Goal: Transaction & Acquisition: Purchase product/service

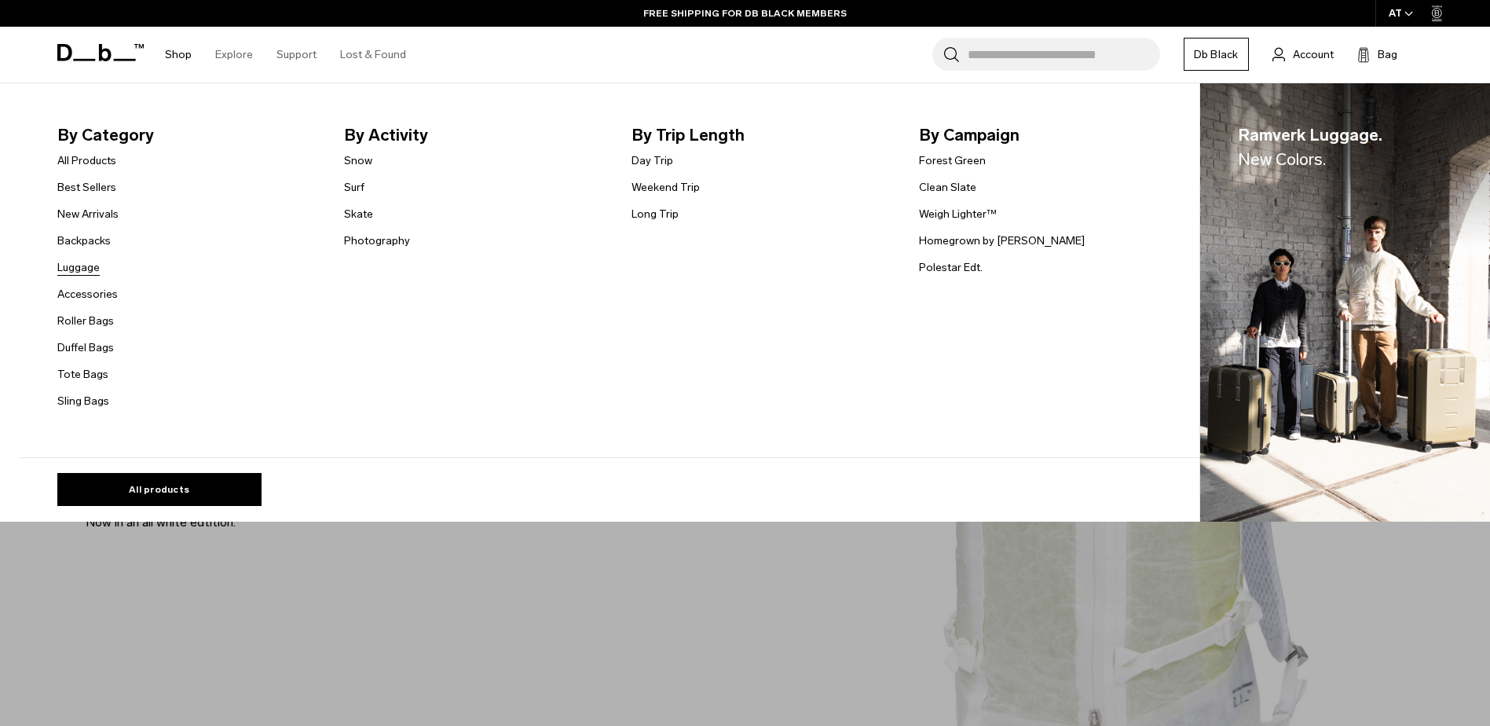
click at [100, 268] on link "Luggage" at bounding box center [78, 267] width 42 height 16
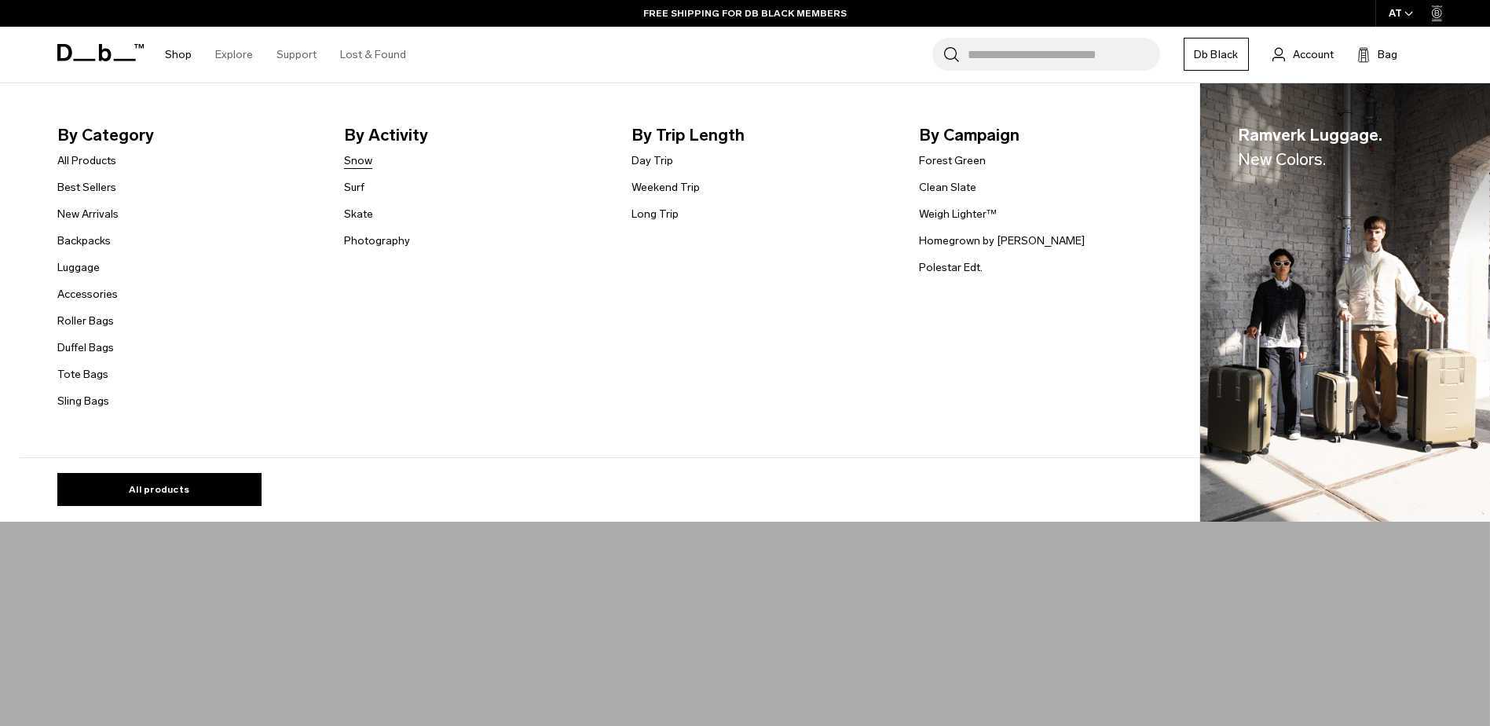
click at [368, 163] on link "Snow" at bounding box center [358, 160] width 28 height 16
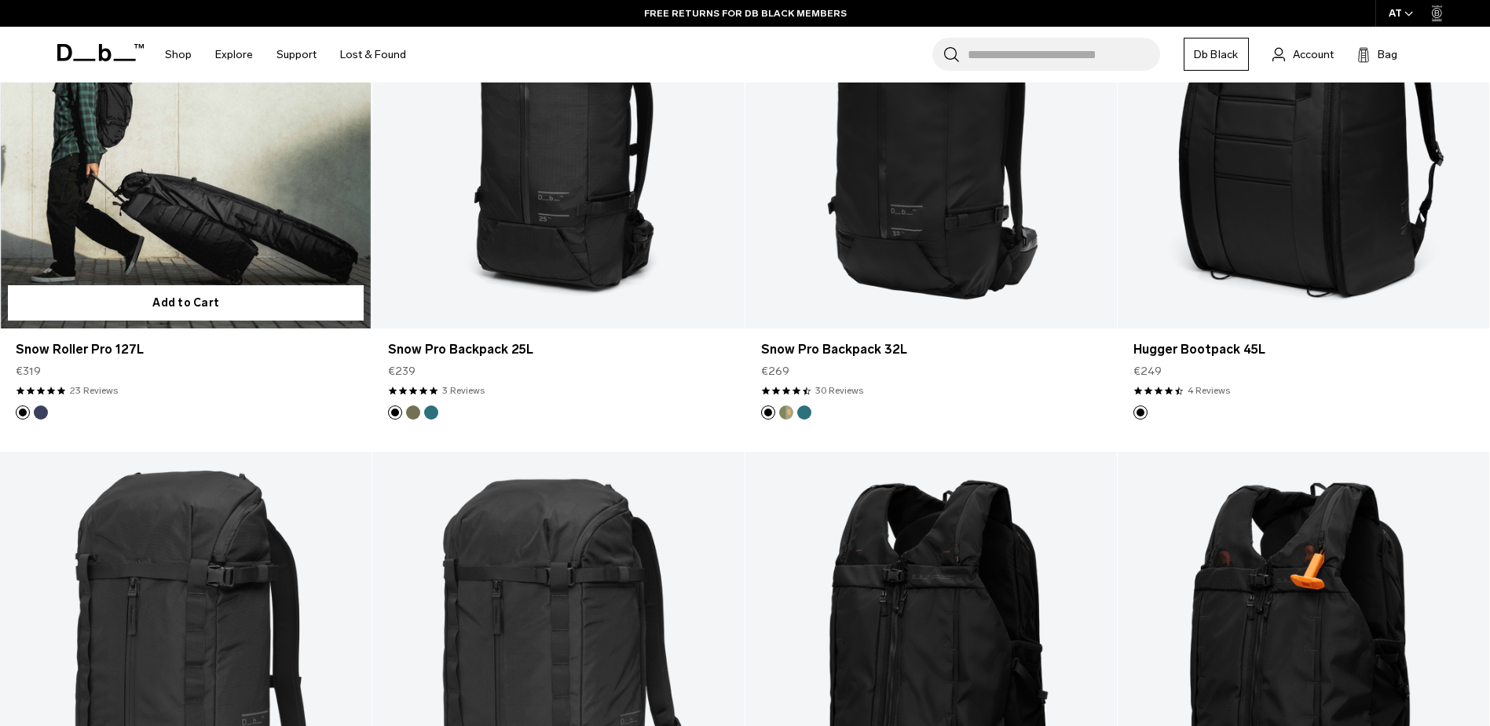
scroll to position [550, 0]
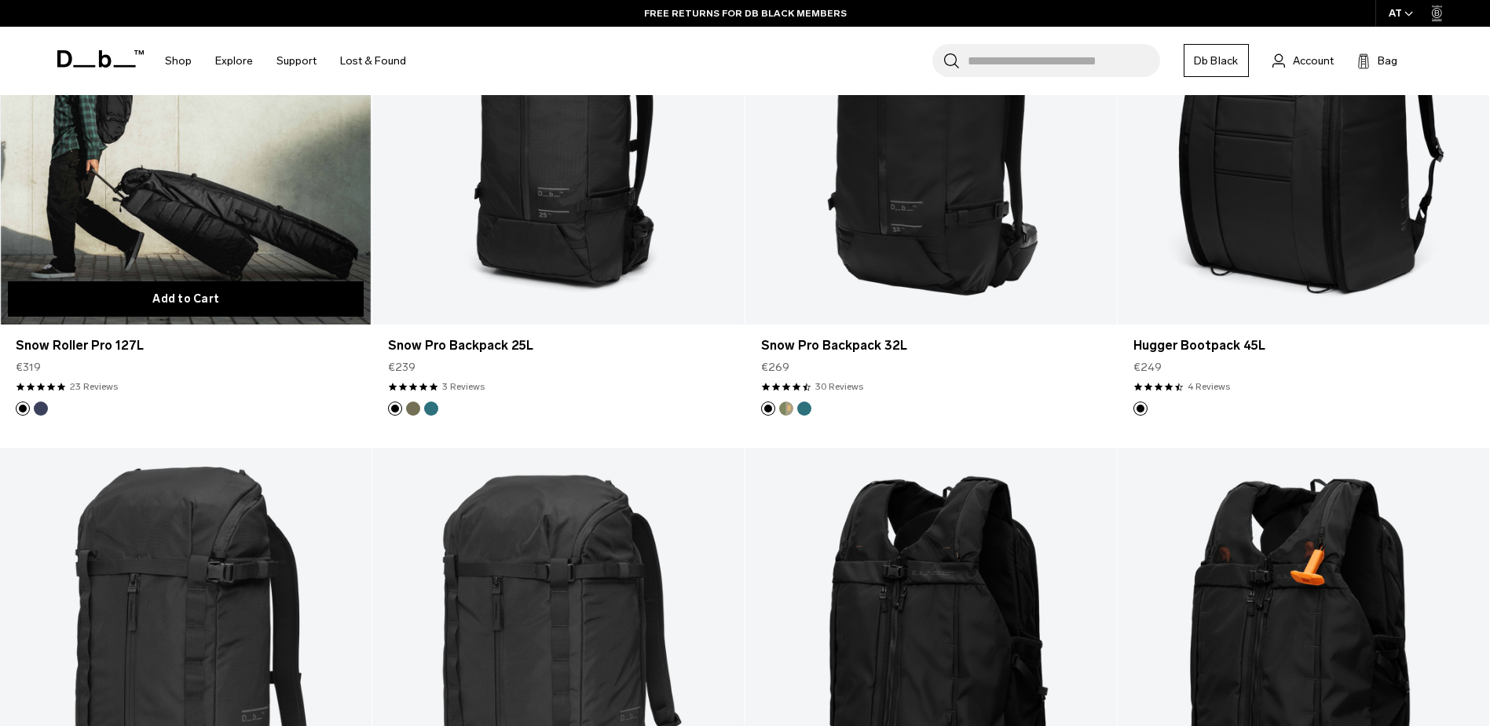
click at [279, 301] on button "Add to Cart" at bounding box center [186, 298] width 356 height 35
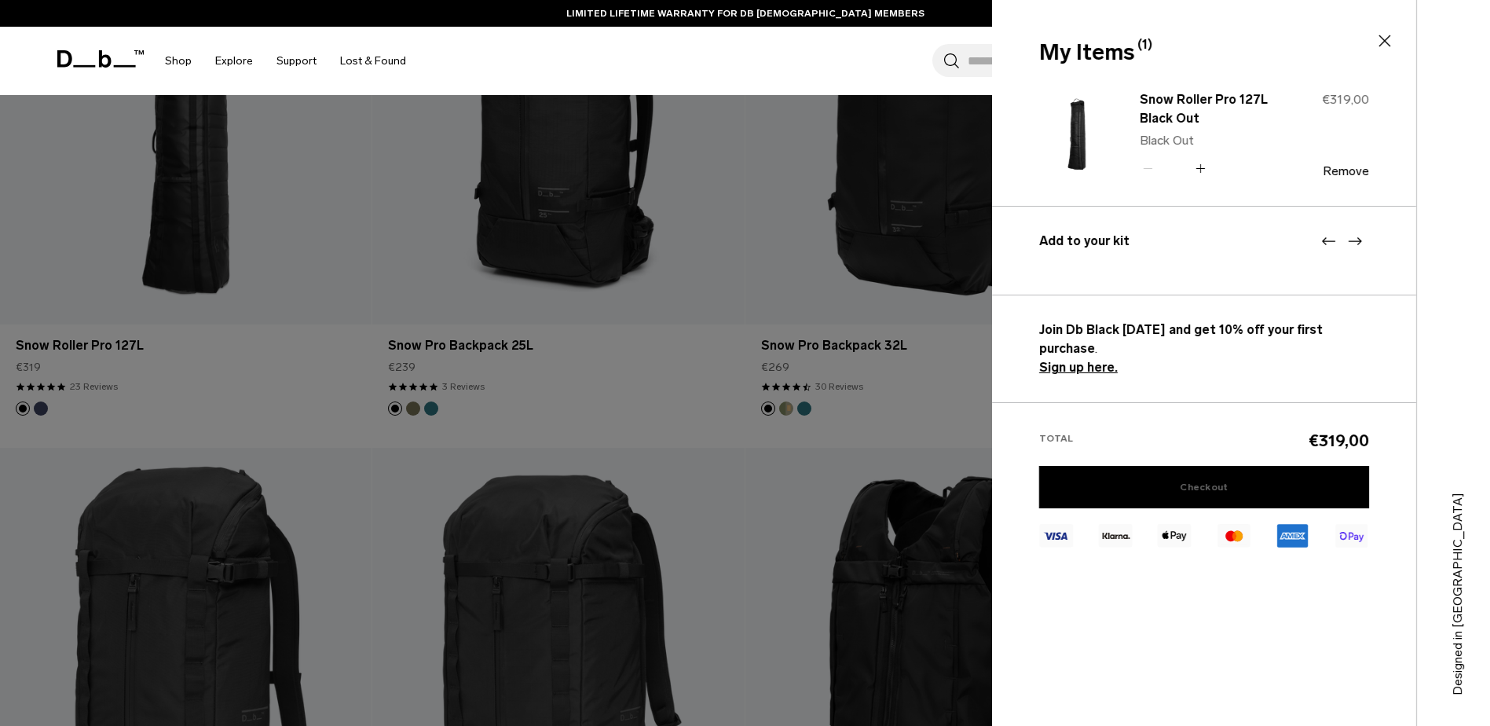
click at [1237, 466] on link "Checkout" at bounding box center [1204, 487] width 330 height 42
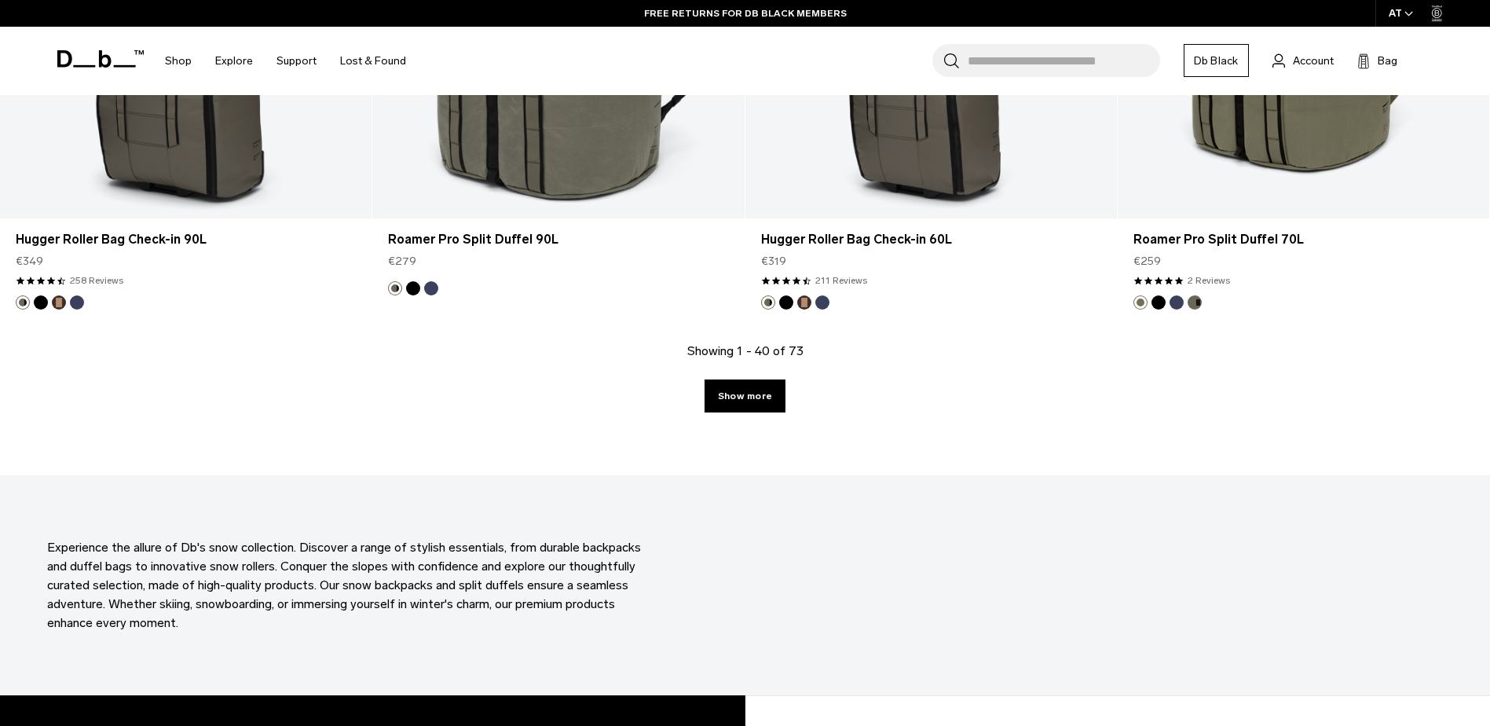
scroll to position [5446, 0]
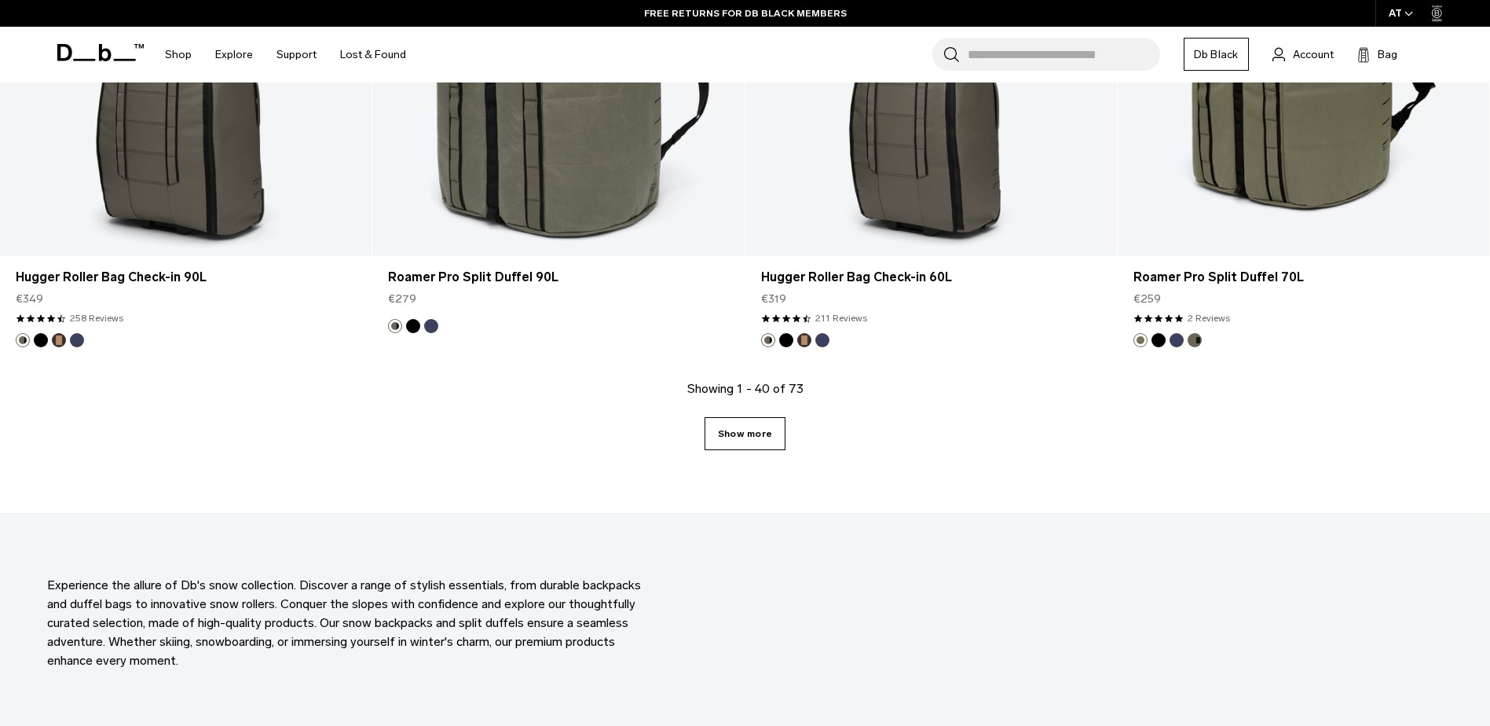
click at [765, 438] on link "Show more" at bounding box center [745, 433] width 81 height 33
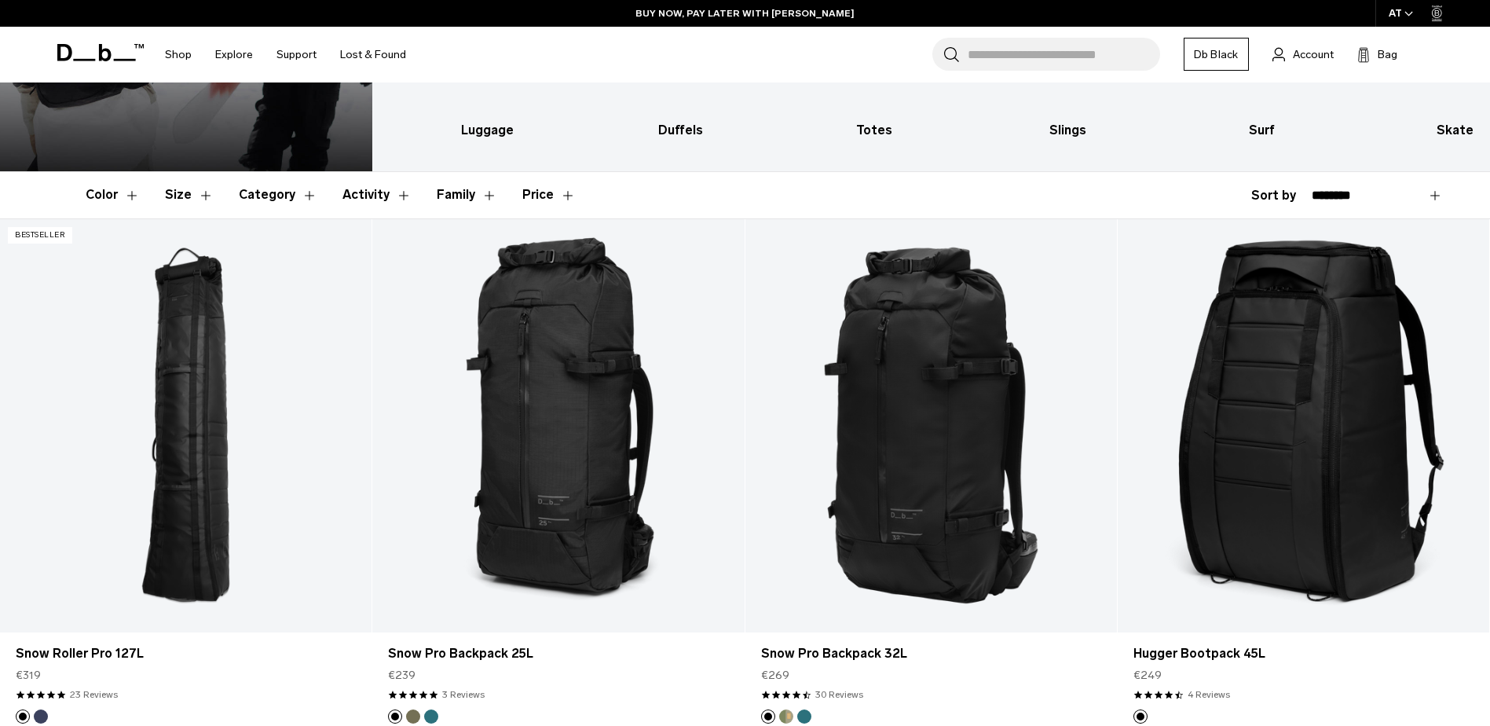
scroll to position [205, 0]
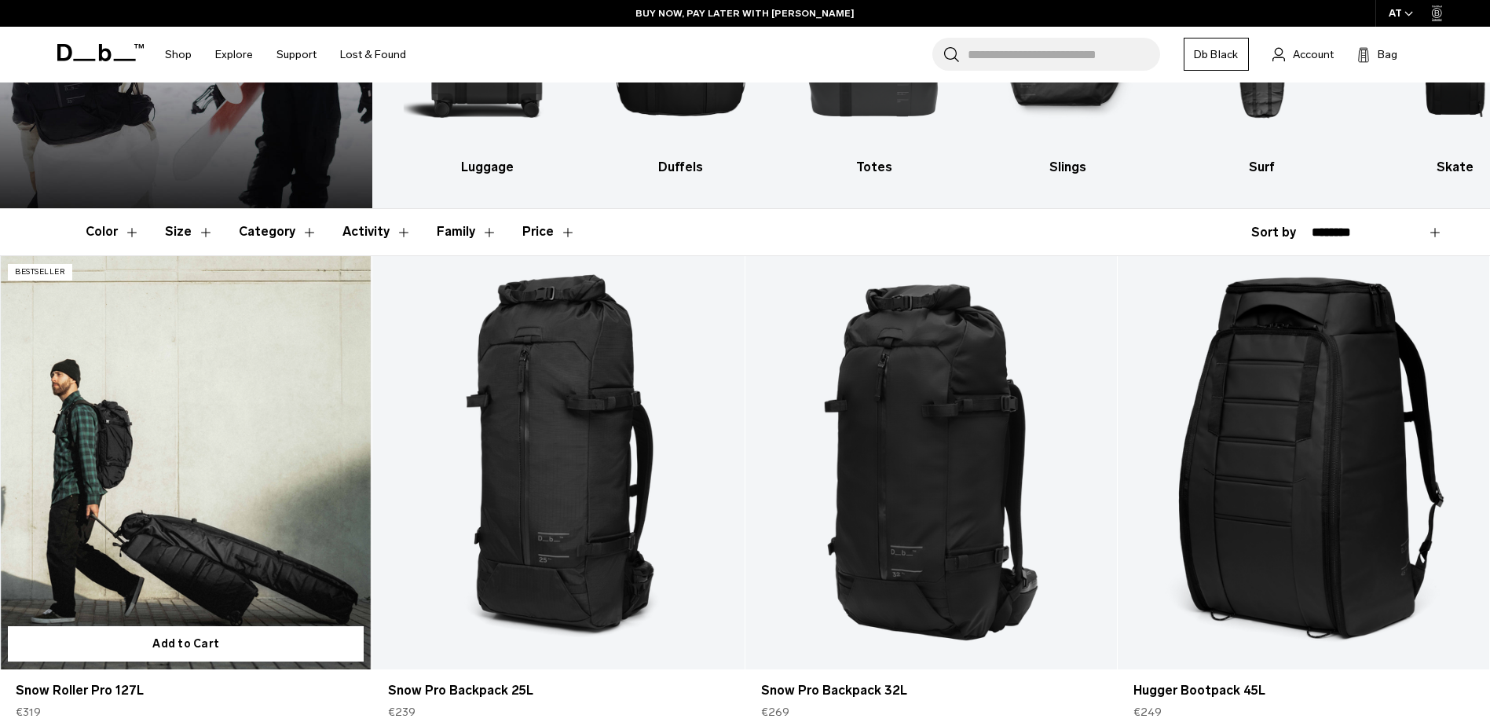
click at [230, 489] on link "Snow Roller Pro 127L" at bounding box center [186, 462] width 372 height 413
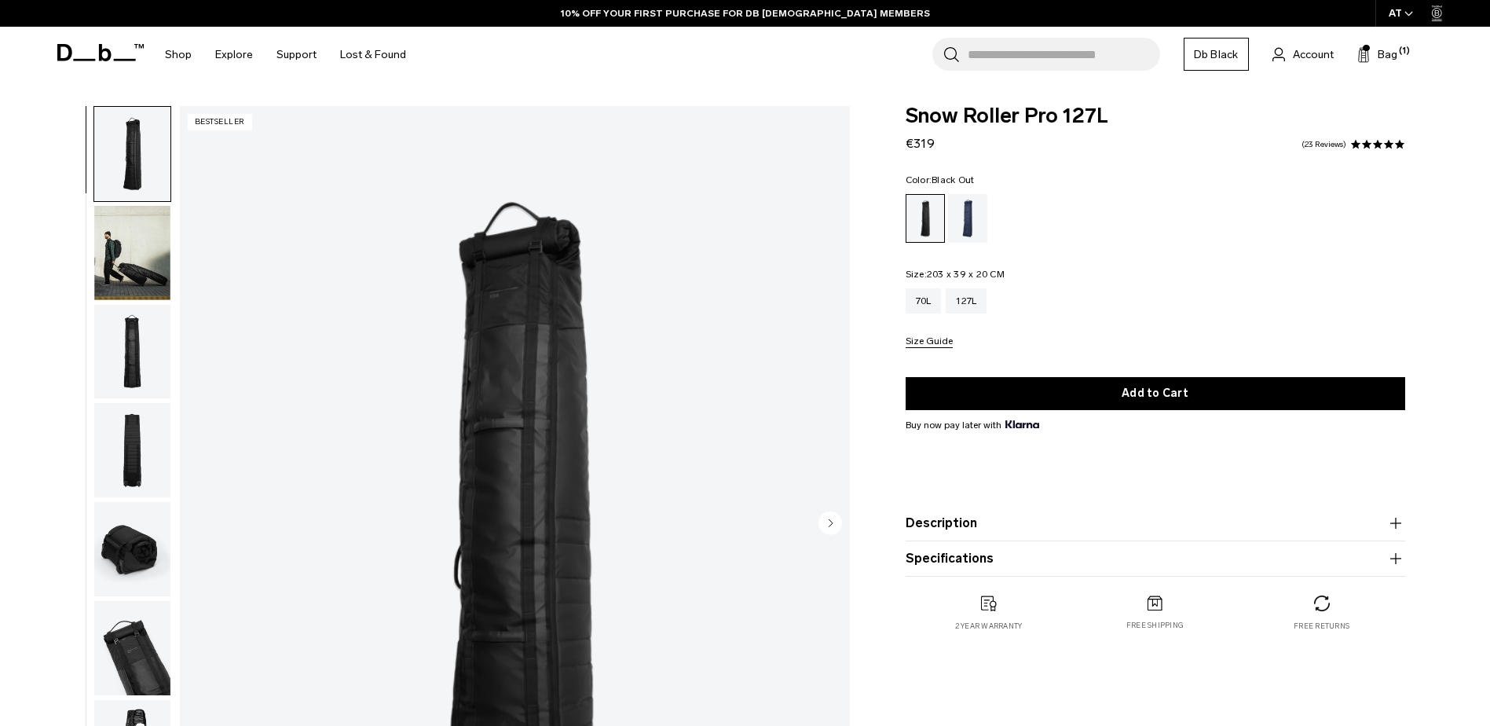
click at [116, 273] on img "button" at bounding box center [132, 253] width 76 height 94
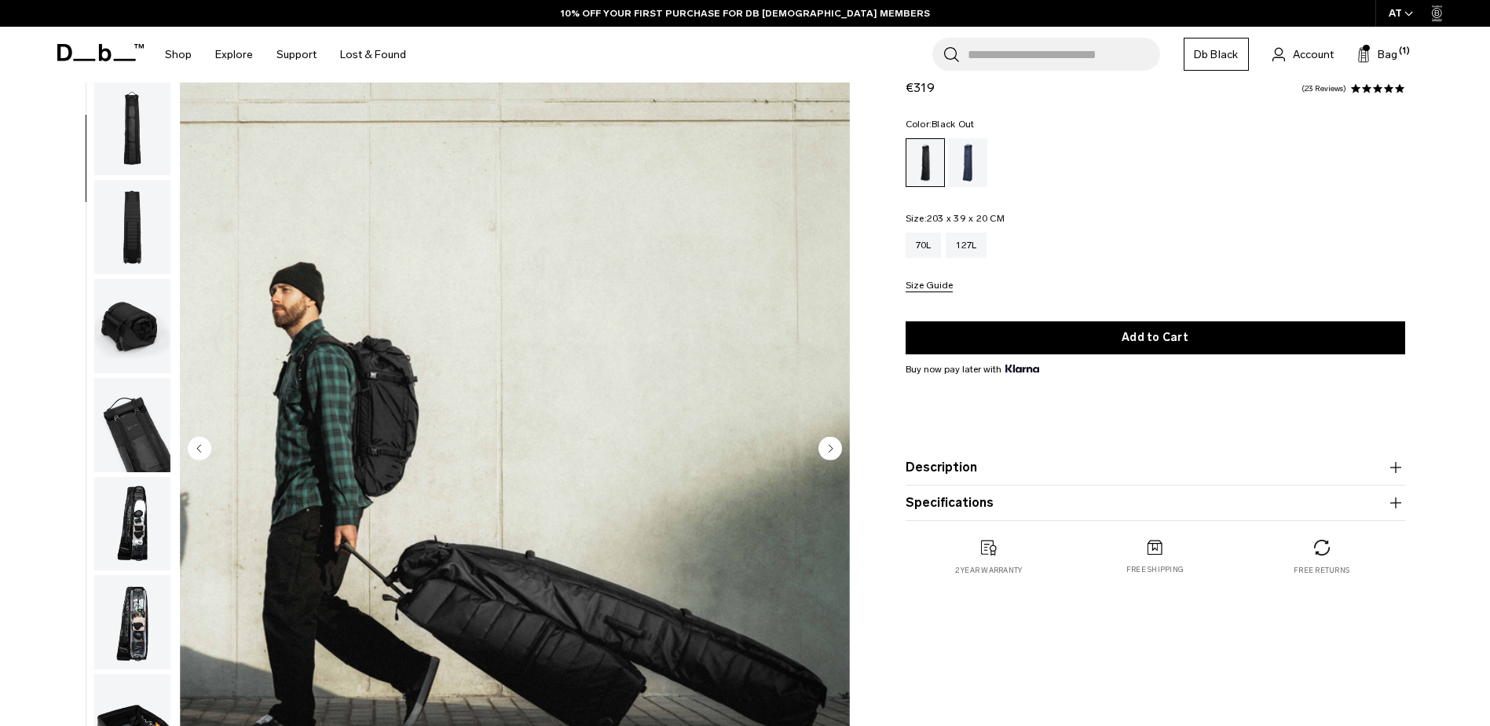
scroll to position [314, 0]
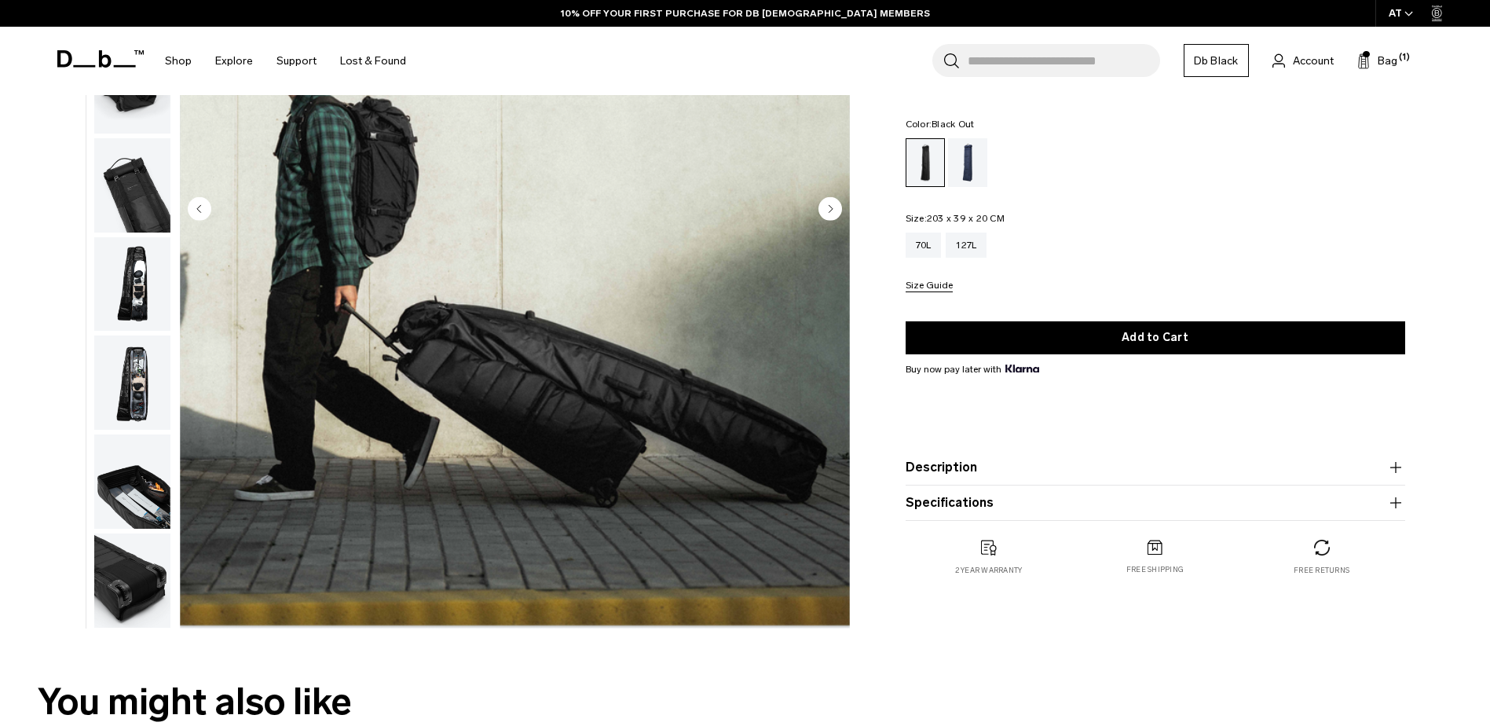
click at [828, 211] on circle "Next slide" at bounding box center [831, 208] width 24 height 24
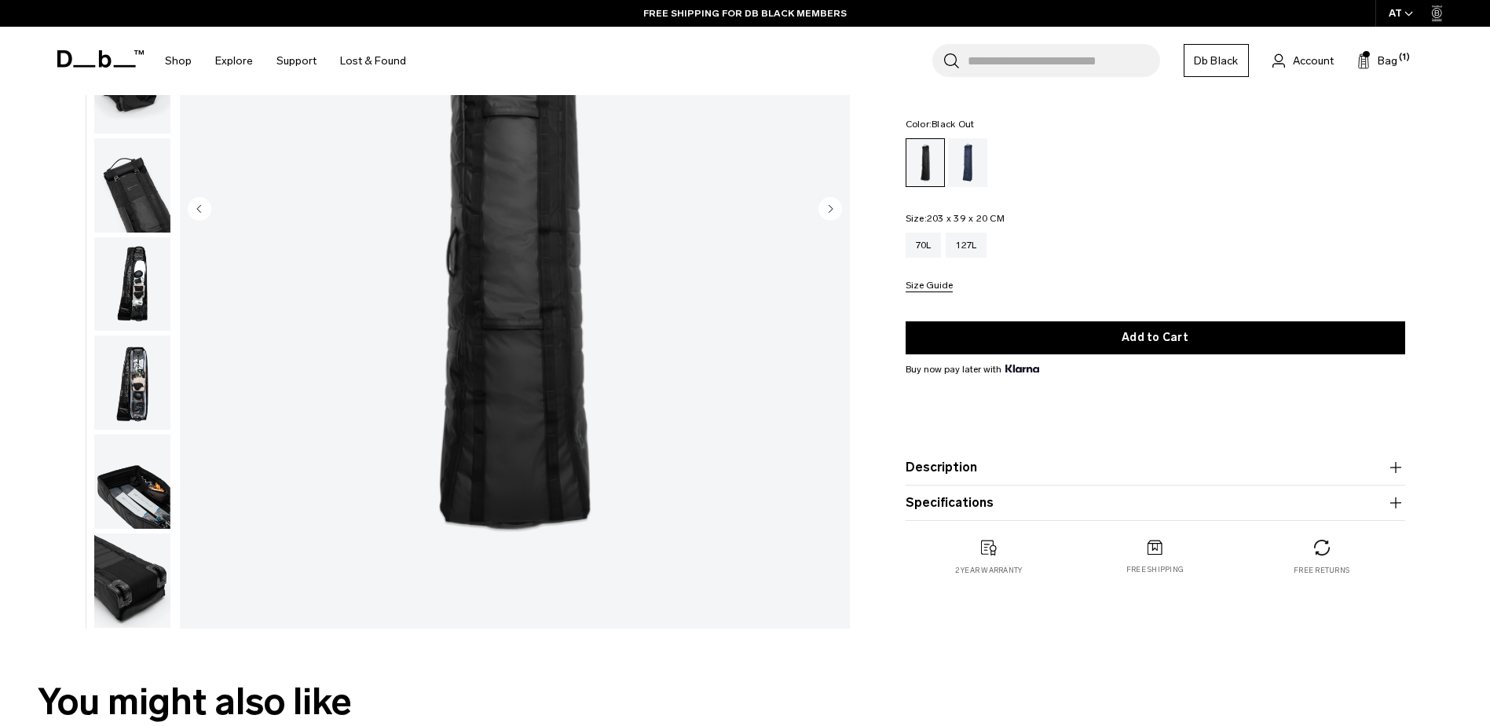
click at [828, 211] on circle "Next slide" at bounding box center [831, 208] width 24 height 24
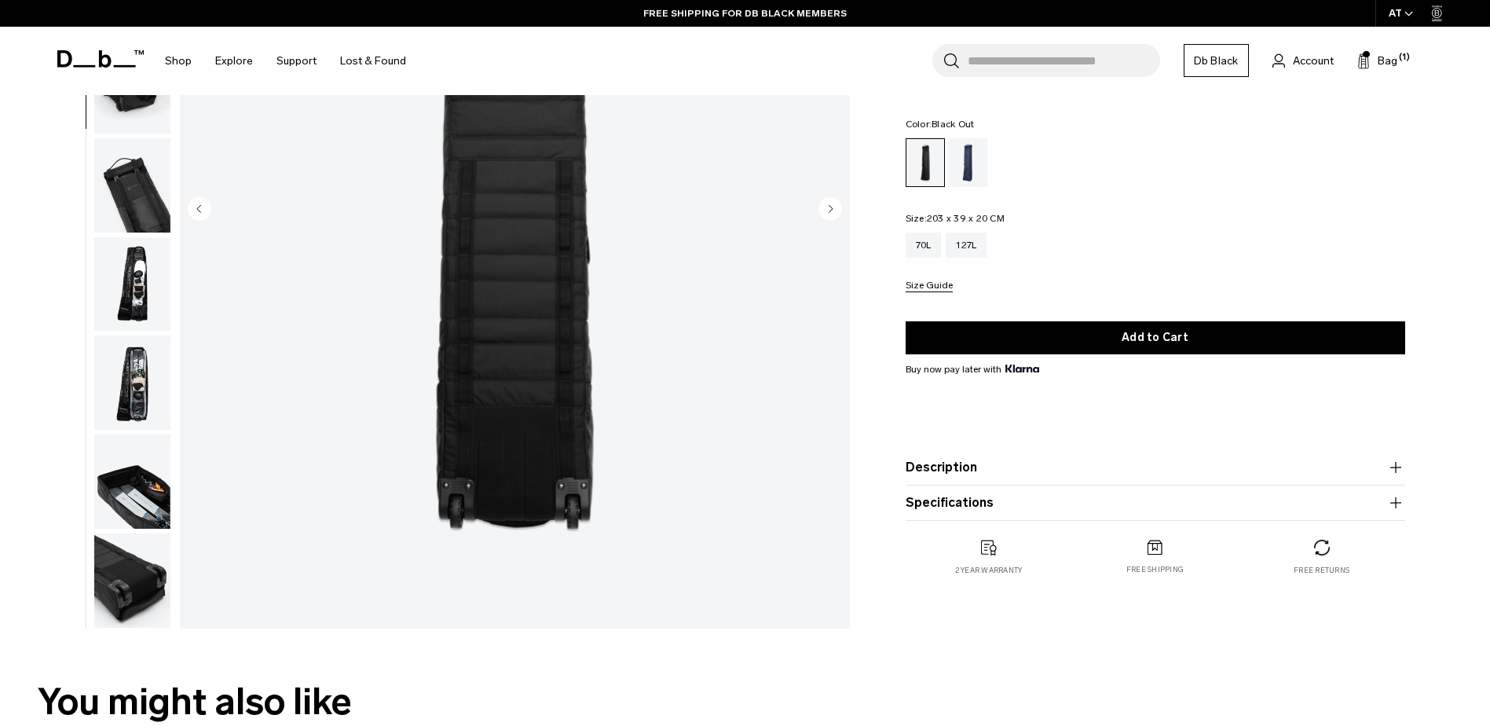
click at [828, 211] on circle "Next slide" at bounding box center [831, 208] width 24 height 24
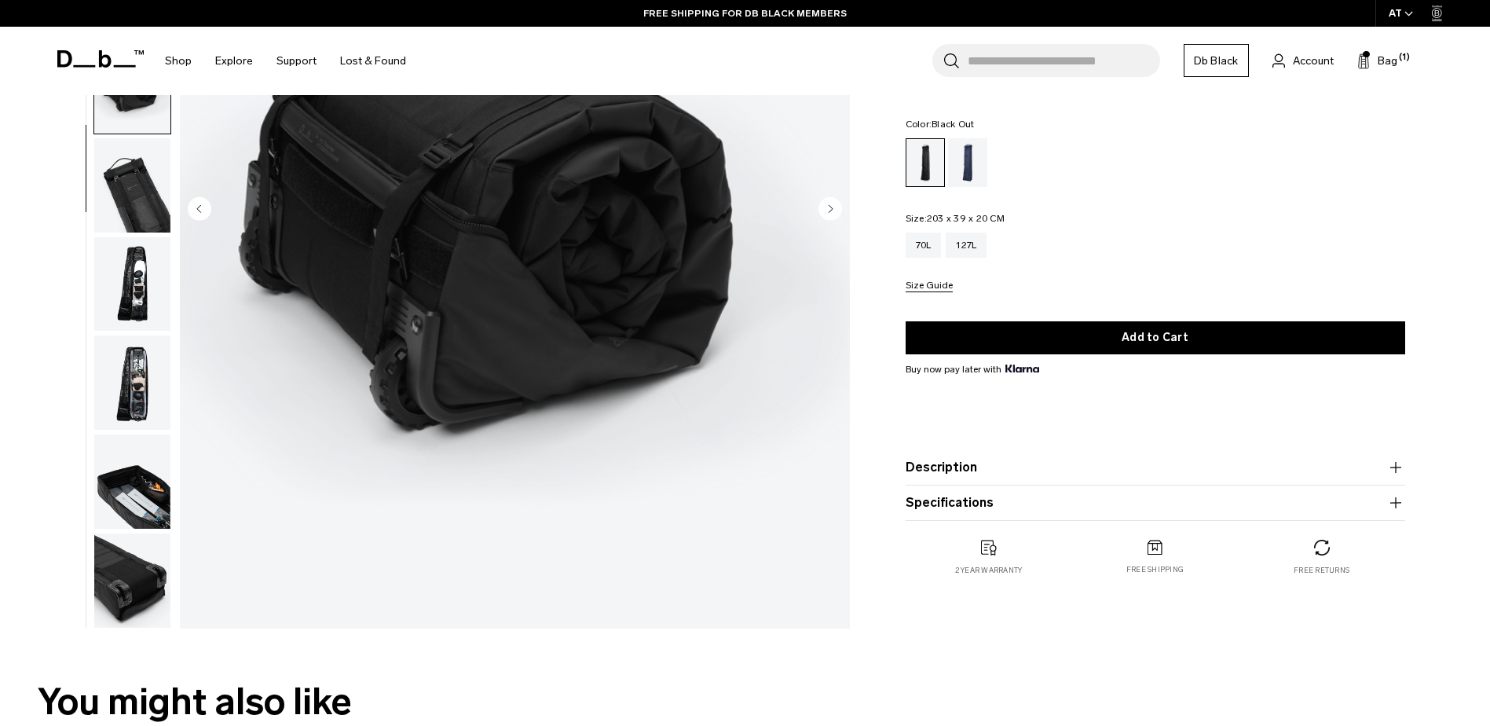
click at [828, 211] on circle "Next slide" at bounding box center [831, 208] width 24 height 24
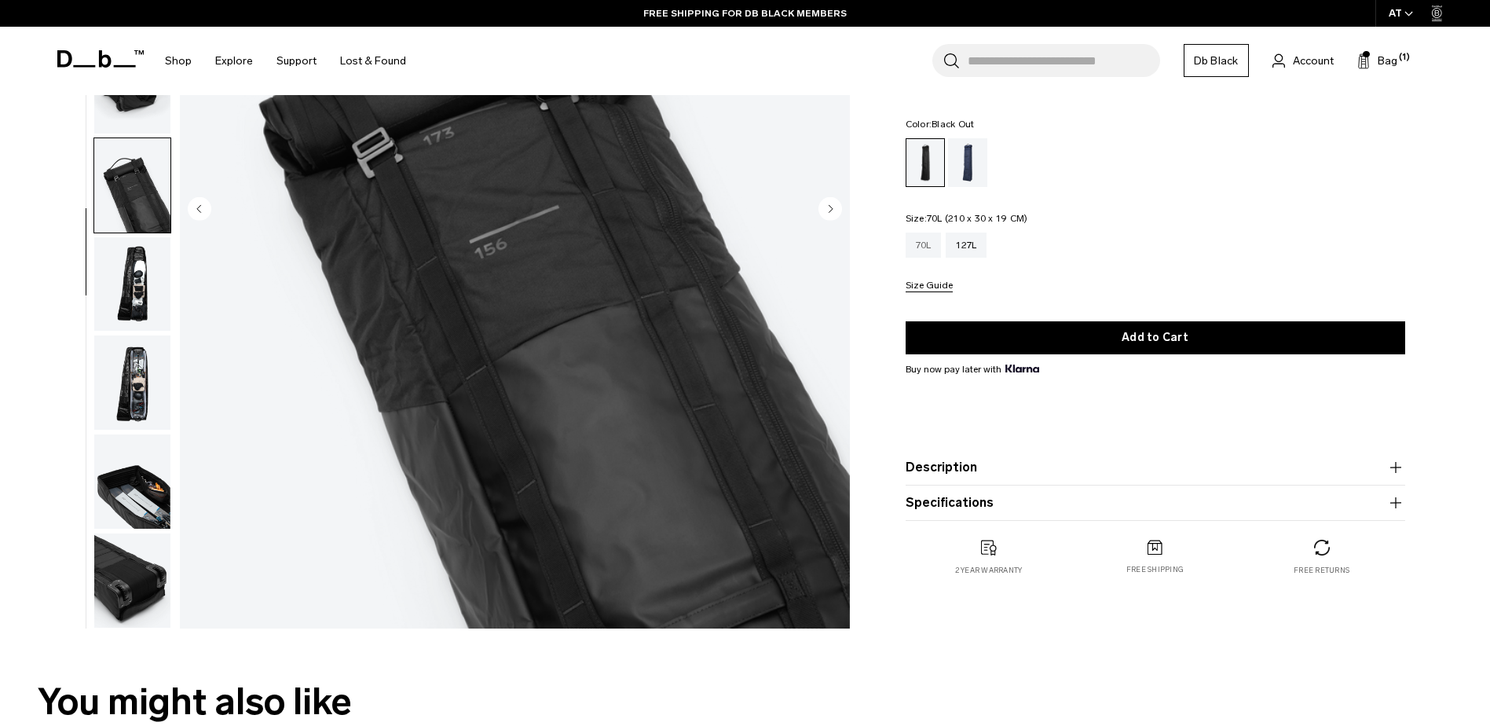
click at [925, 256] on div "70L" at bounding box center [924, 245] width 36 height 25
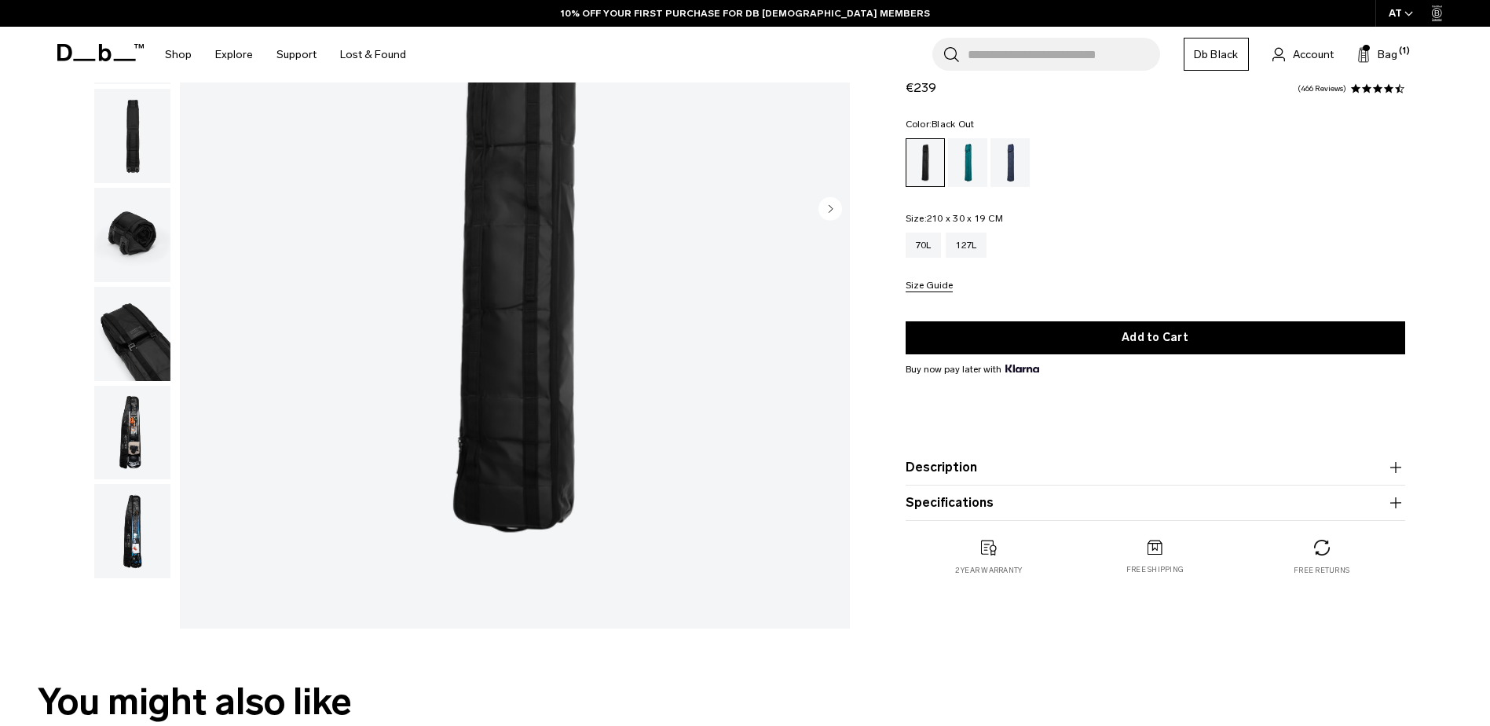
click at [836, 216] on circle "Next slide" at bounding box center [831, 208] width 24 height 24
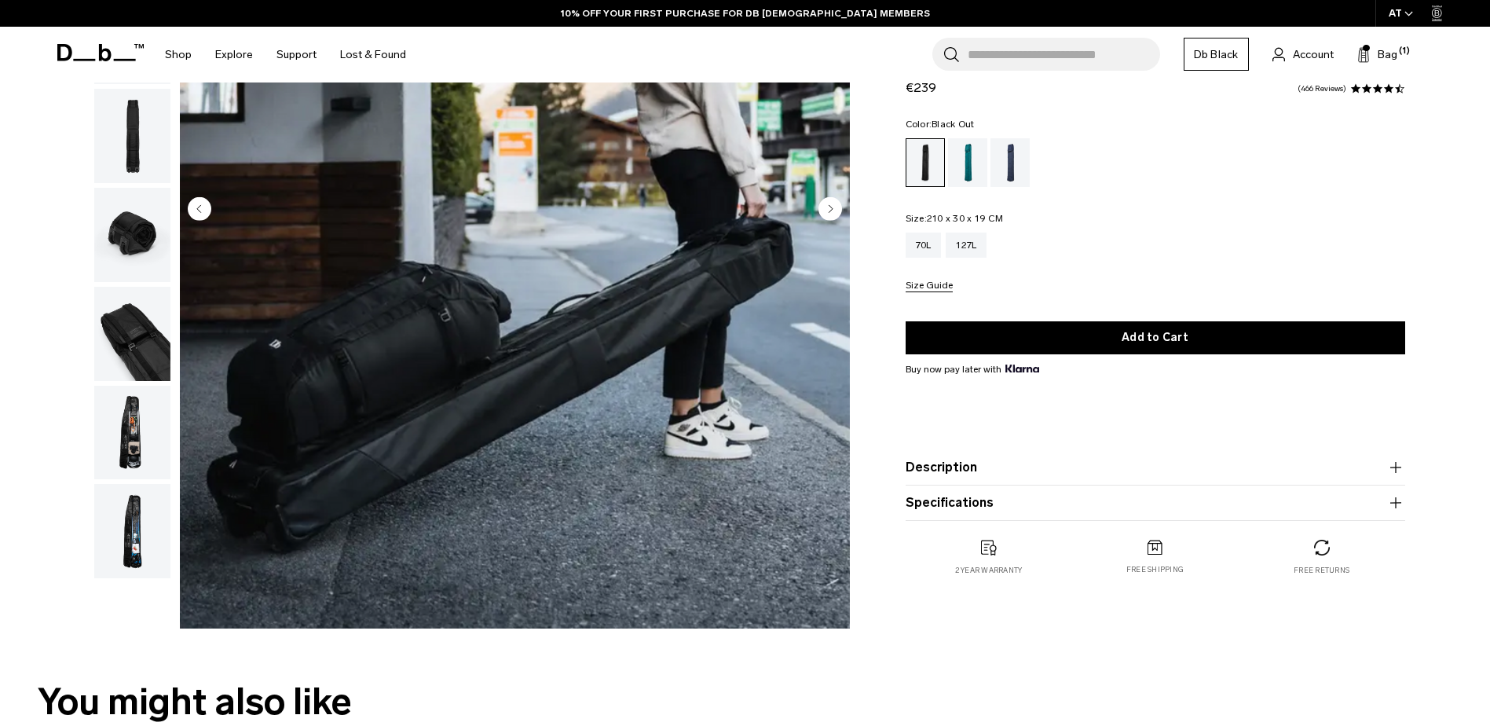
click at [836, 216] on circle "Next slide" at bounding box center [831, 208] width 24 height 24
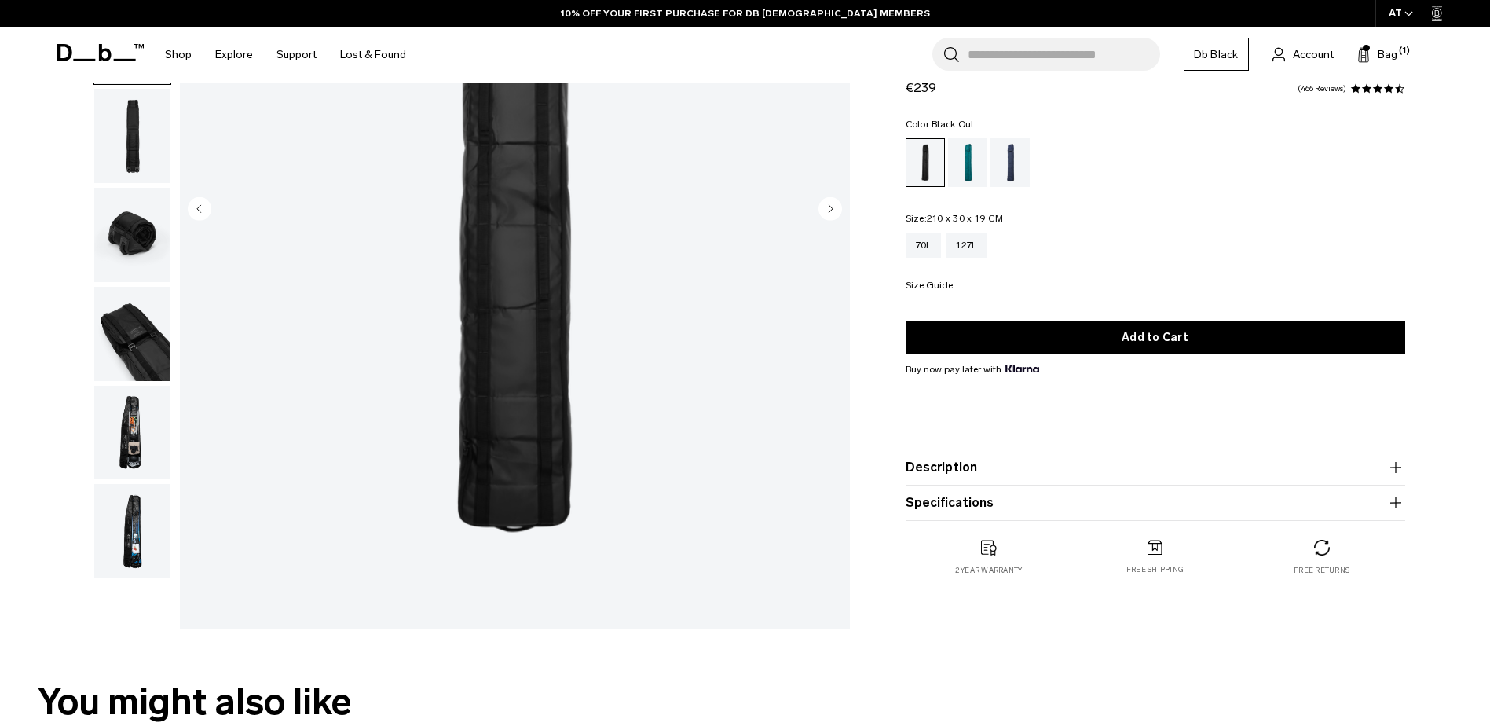
click at [836, 216] on circle "Next slide" at bounding box center [831, 208] width 24 height 24
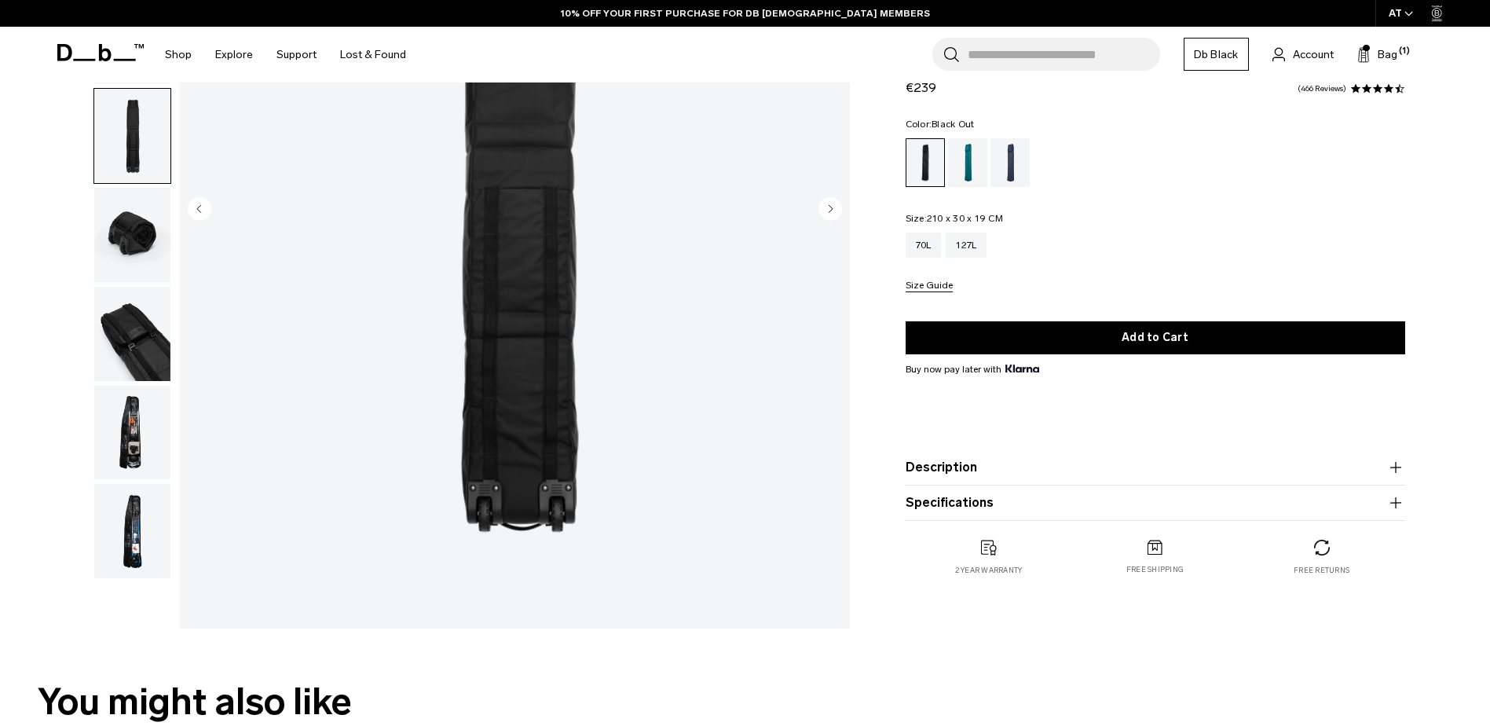
click at [836, 216] on circle "Next slide" at bounding box center [831, 208] width 24 height 24
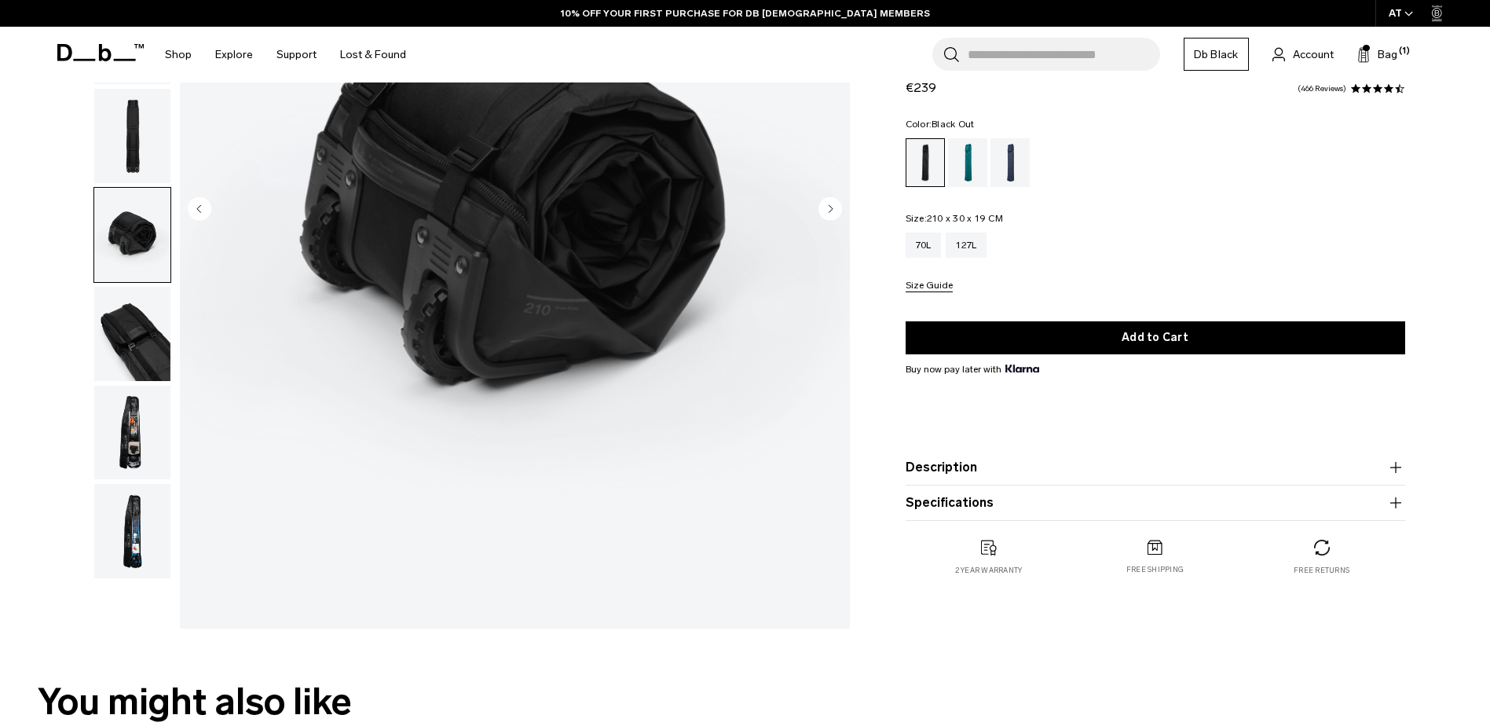
click at [836, 216] on circle "Next slide" at bounding box center [831, 208] width 24 height 24
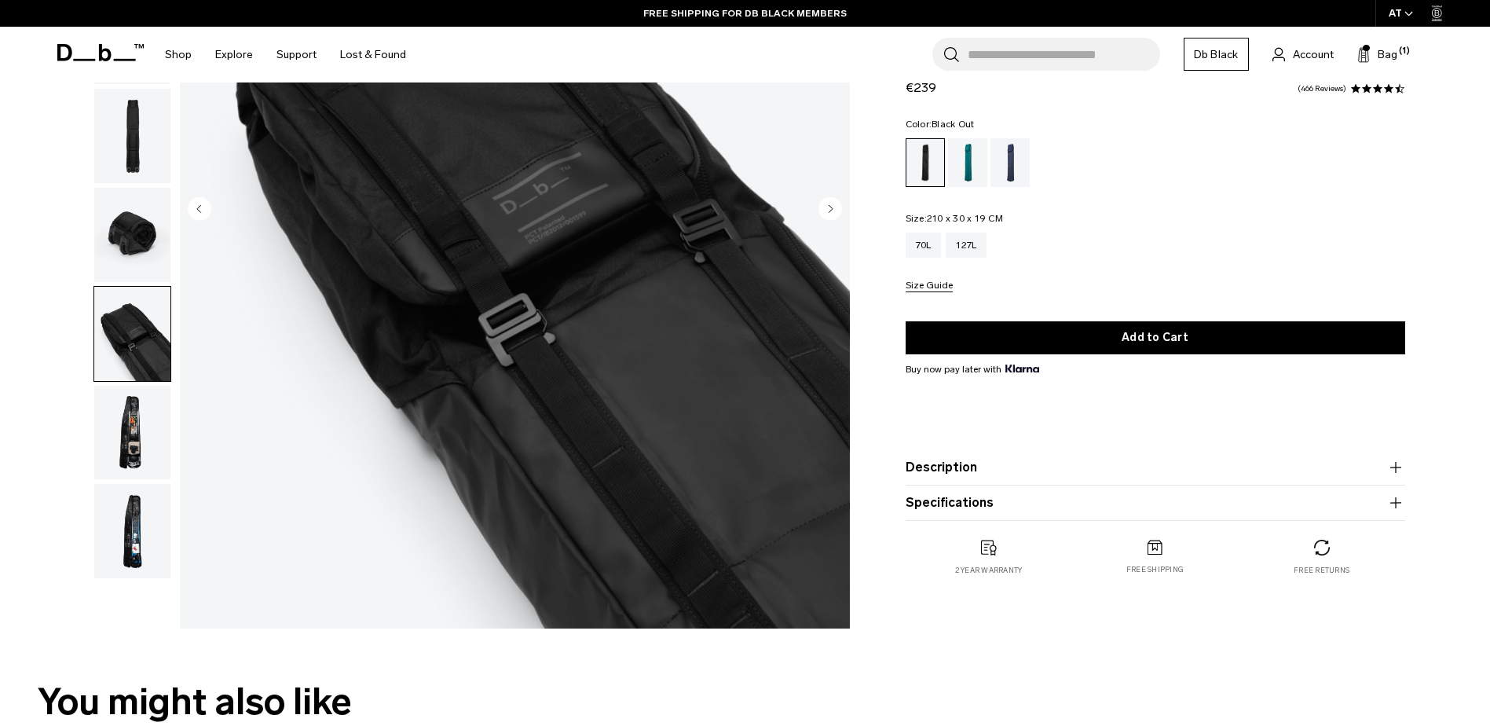
click at [836, 216] on circle "Next slide" at bounding box center [831, 208] width 24 height 24
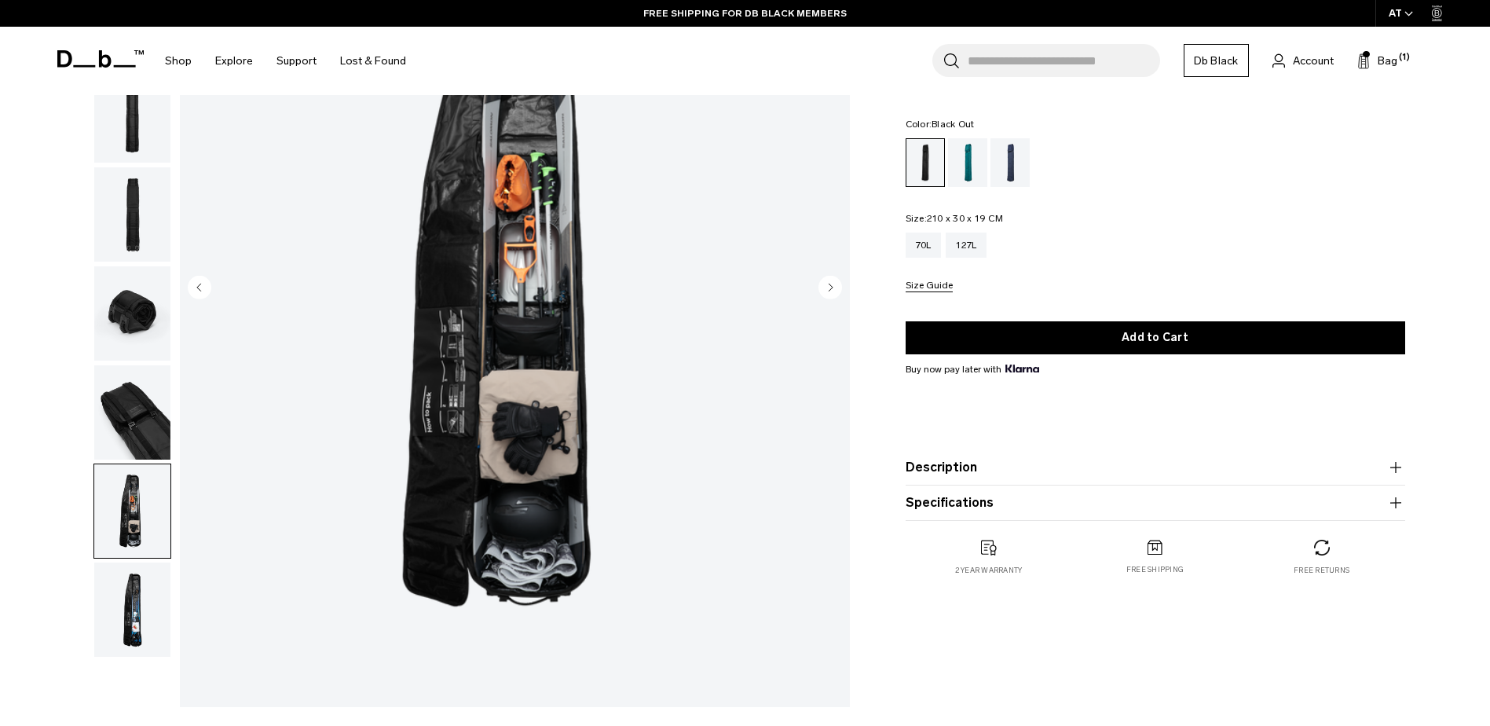
scroll to position [157, 0]
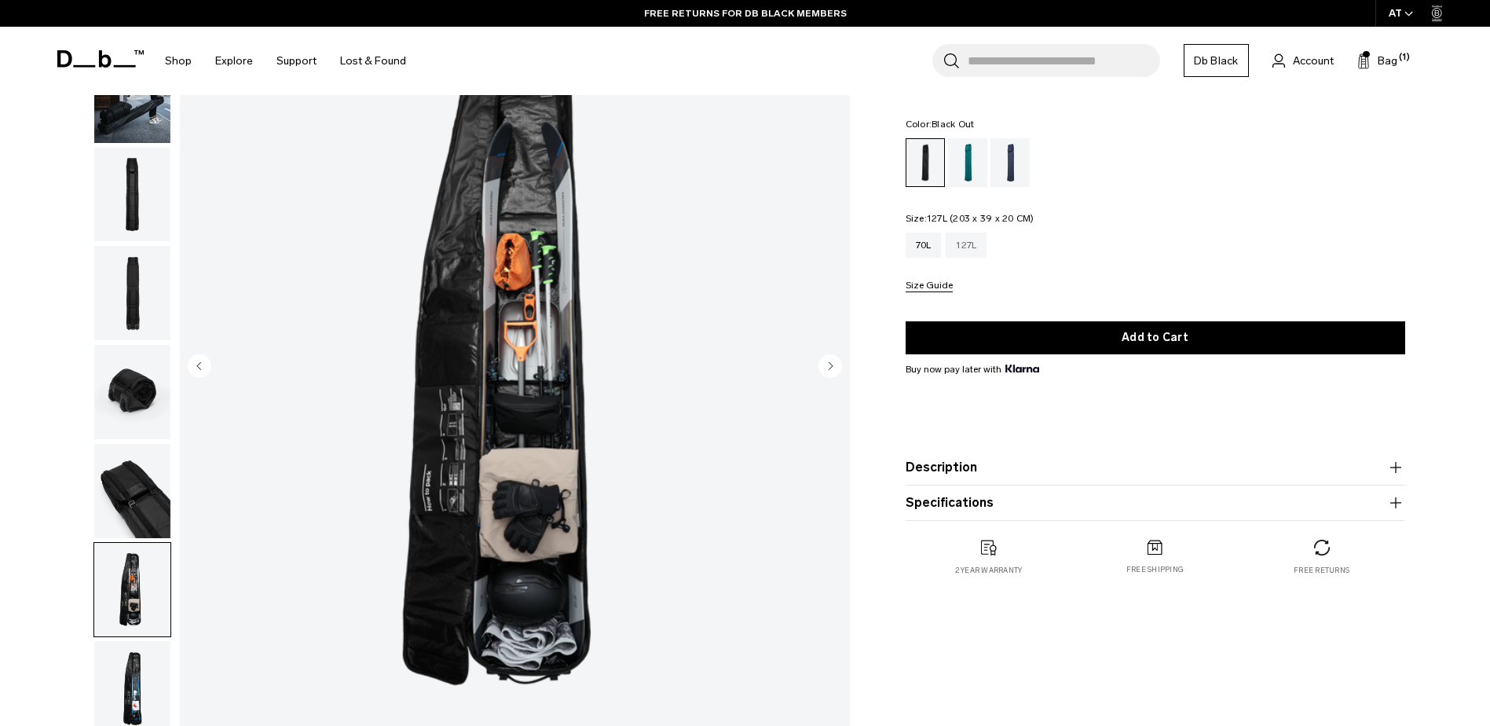
click at [976, 251] on div "127L" at bounding box center [966, 245] width 41 height 25
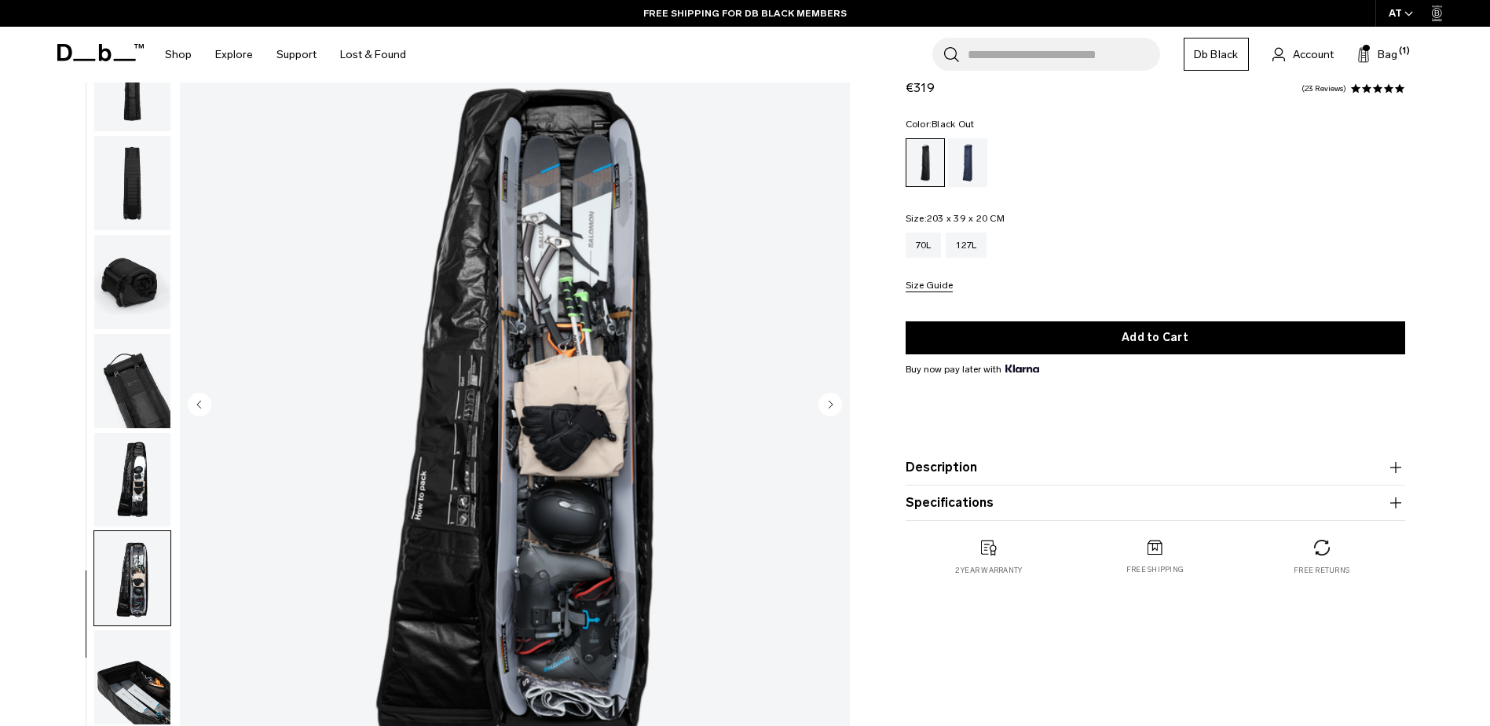
scroll to position [157, 0]
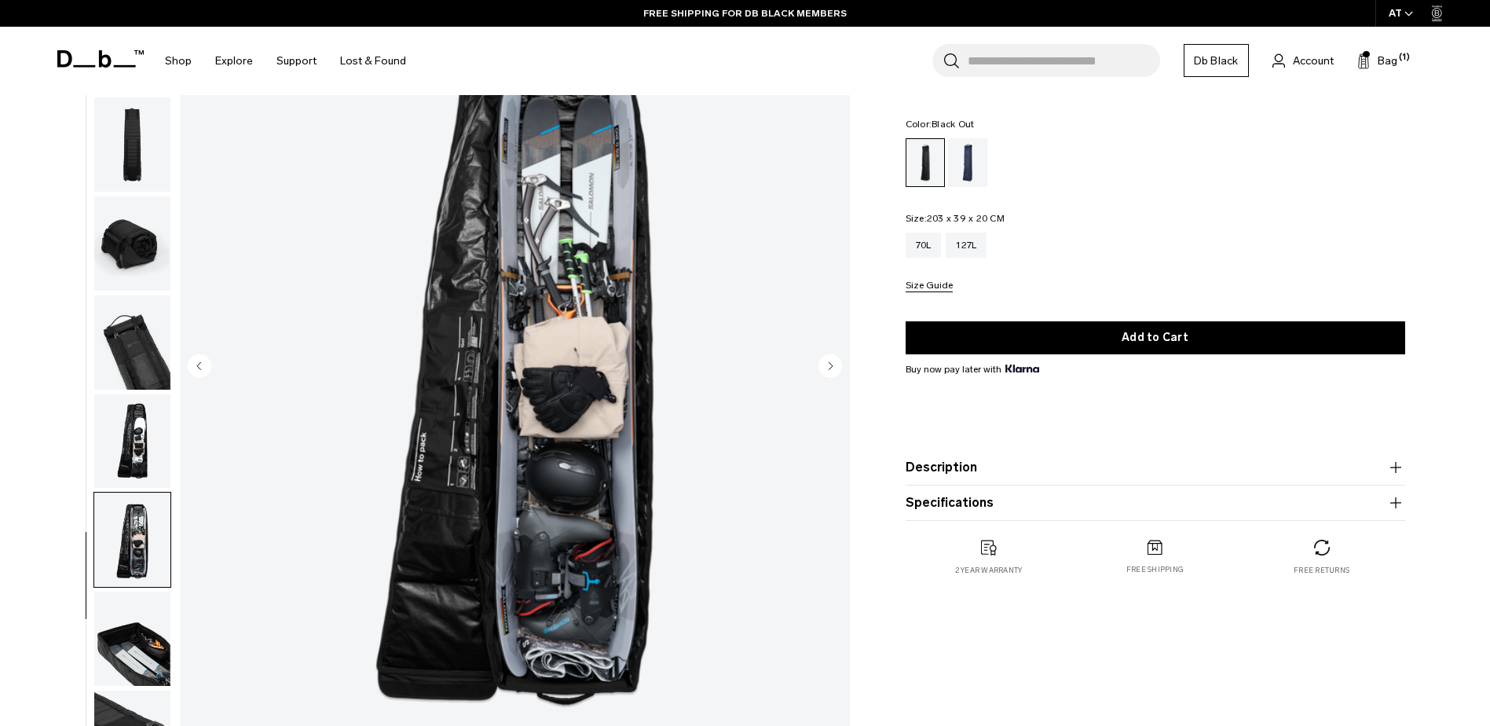
click at [821, 362] on circle "Next slide" at bounding box center [831, 366] width 24 height 24
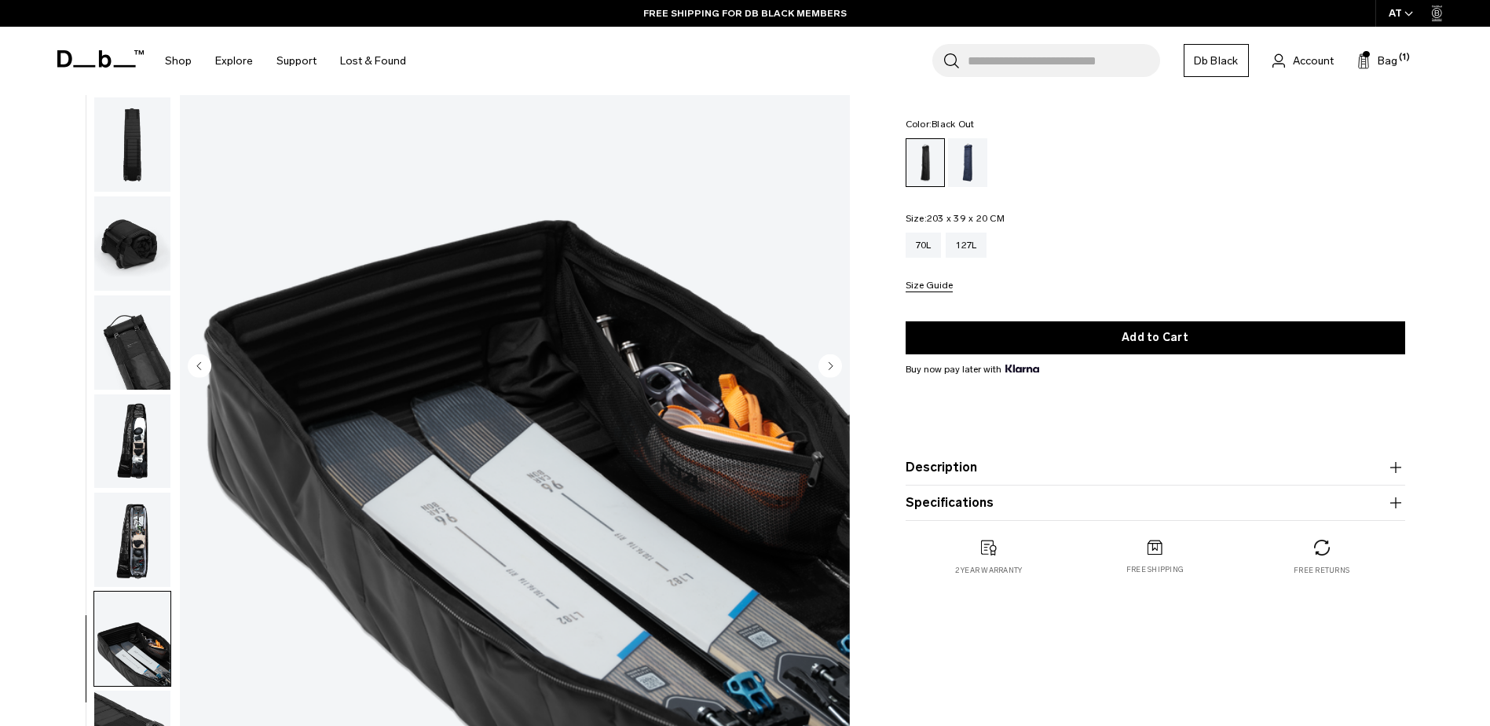
click at [821, 363] on circle "Next slide" at bounding box center [831, 366] width 24 height 24
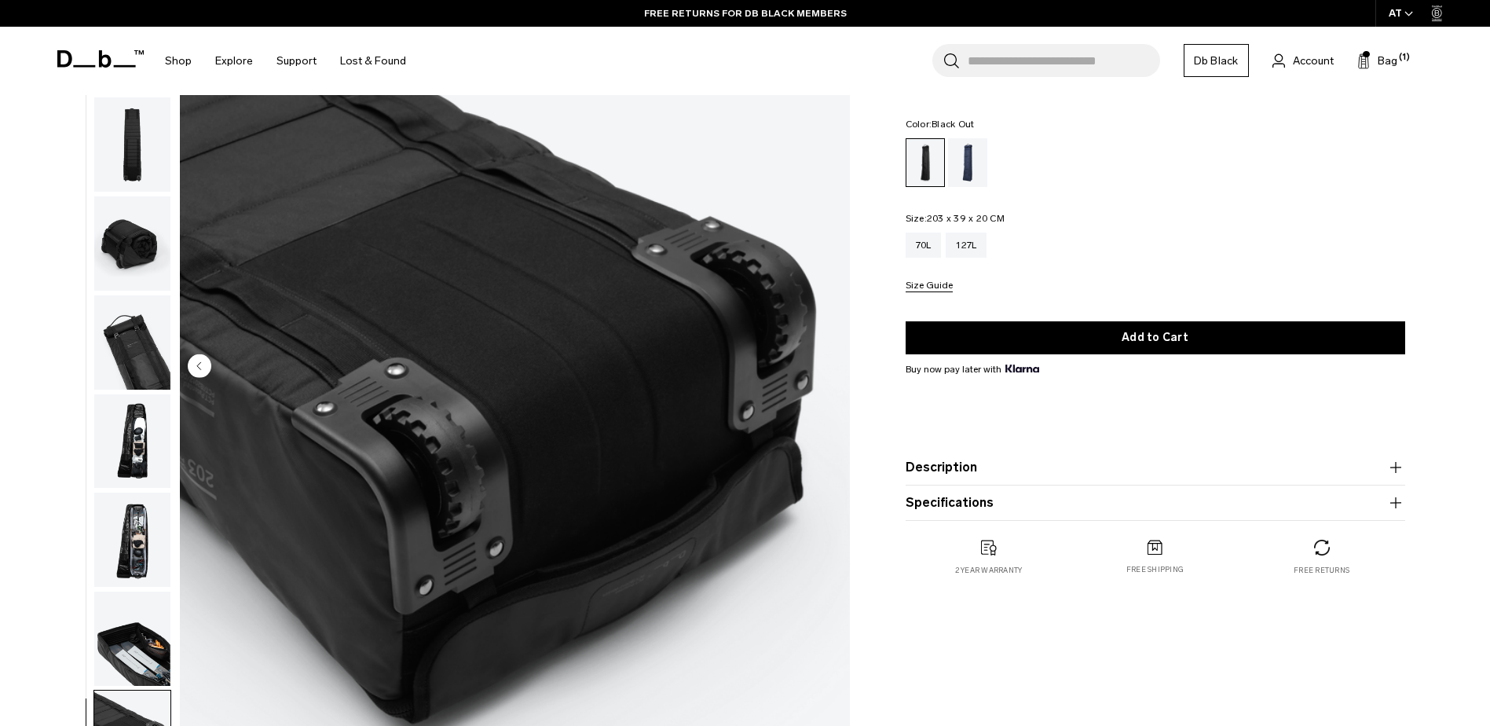
click at [821, 364] on img "10 / 10" at bounding box center [515, 367] width 670 height 837
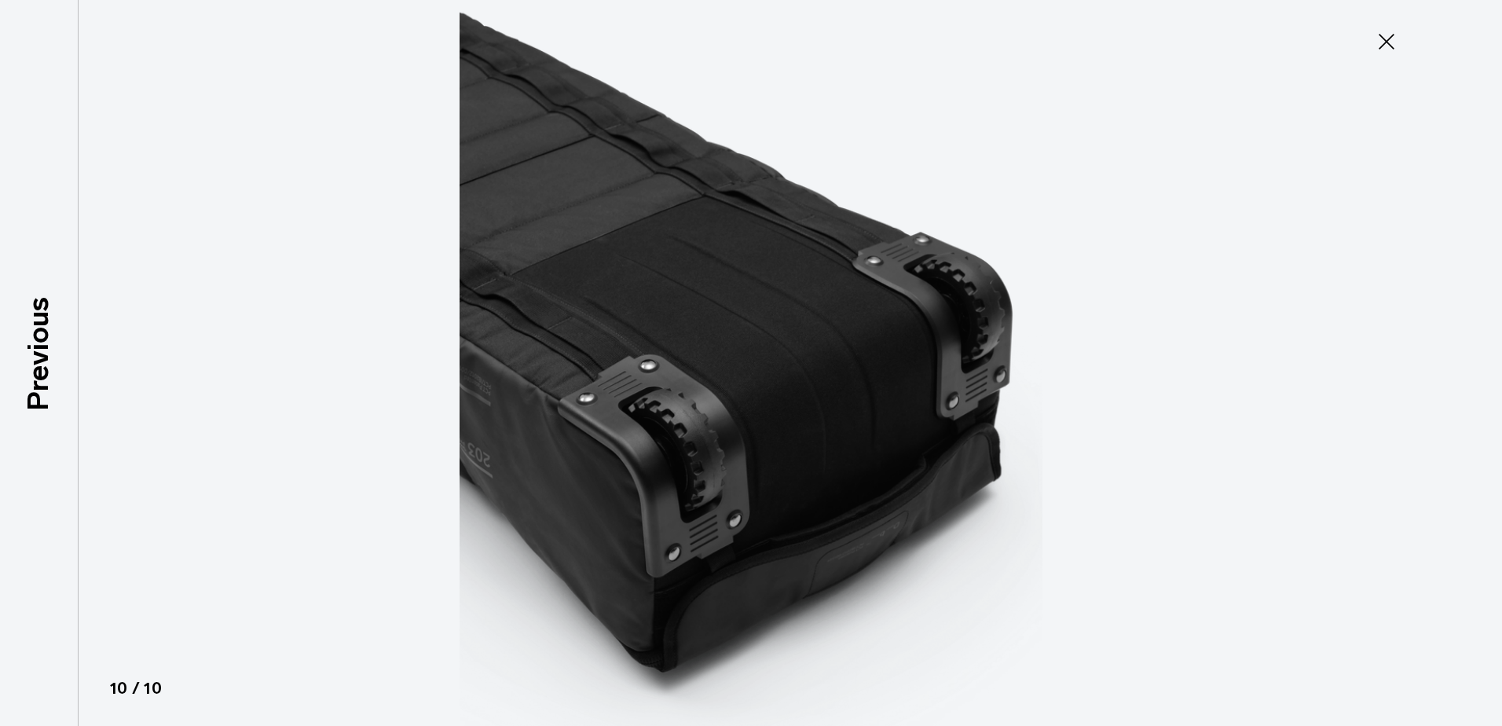
click at [1386, 49] on icon at bounding box center [1386, 41] width 25 height 25
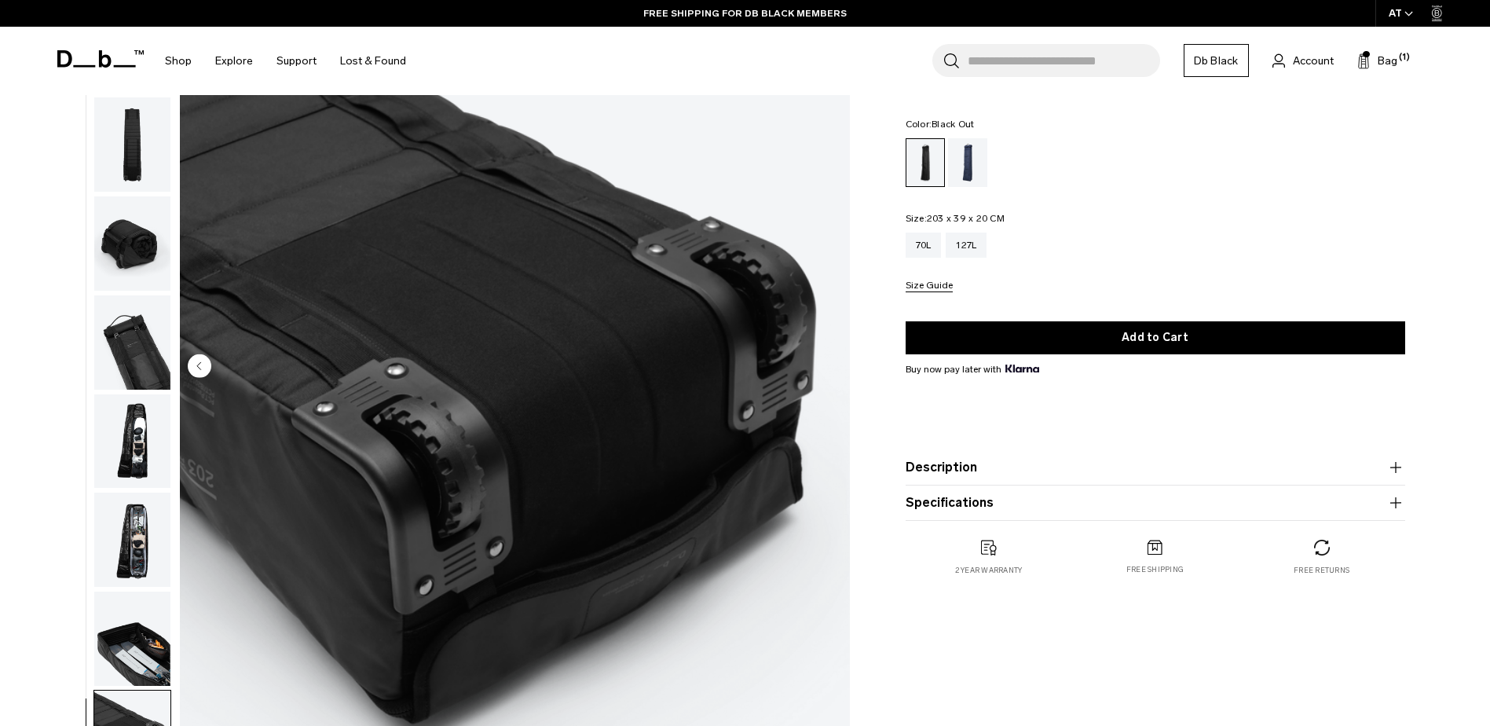
click at [198, 369] on circle "Previous slide" at bounding box center [200, 366] width 24 height 24
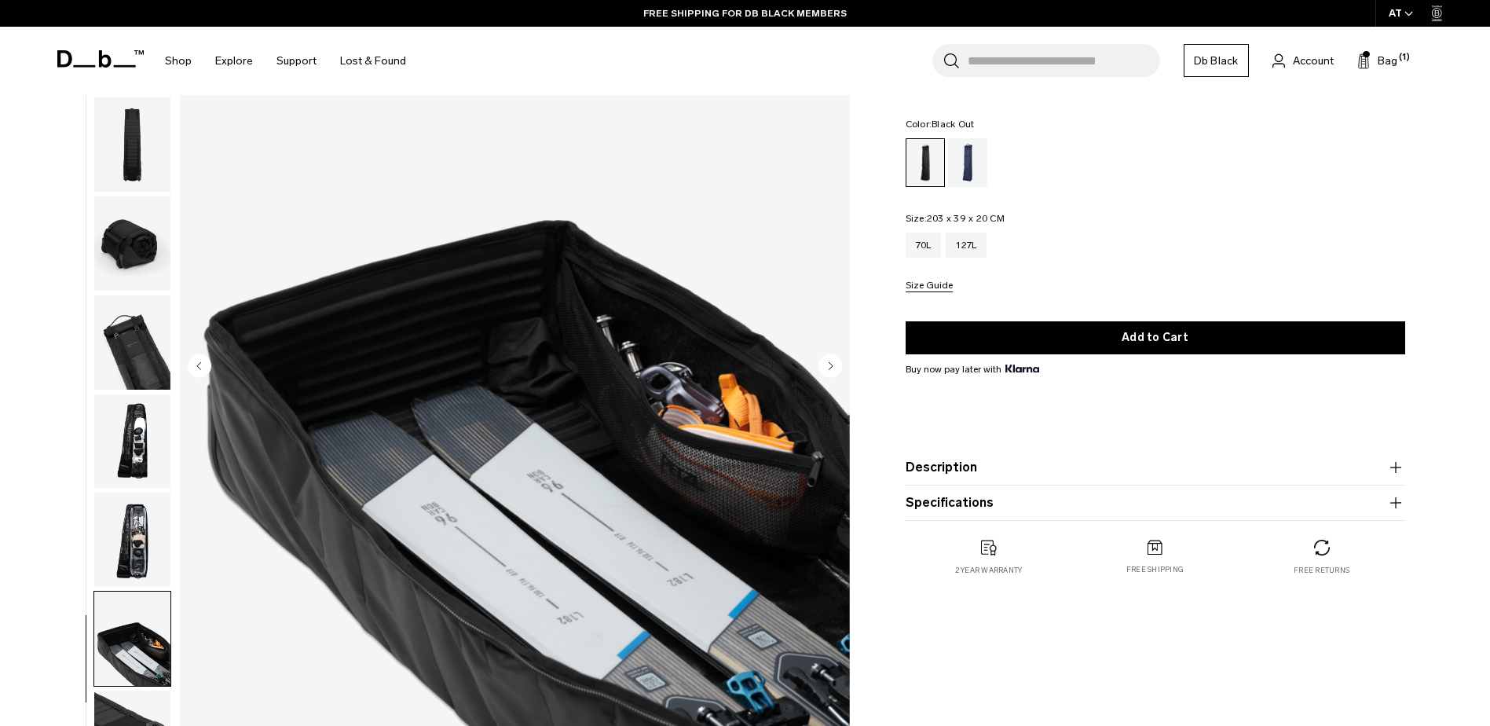
click at [198, 369] on circle "Previous slide" at bounding box center [200, 366] width 24 height 24
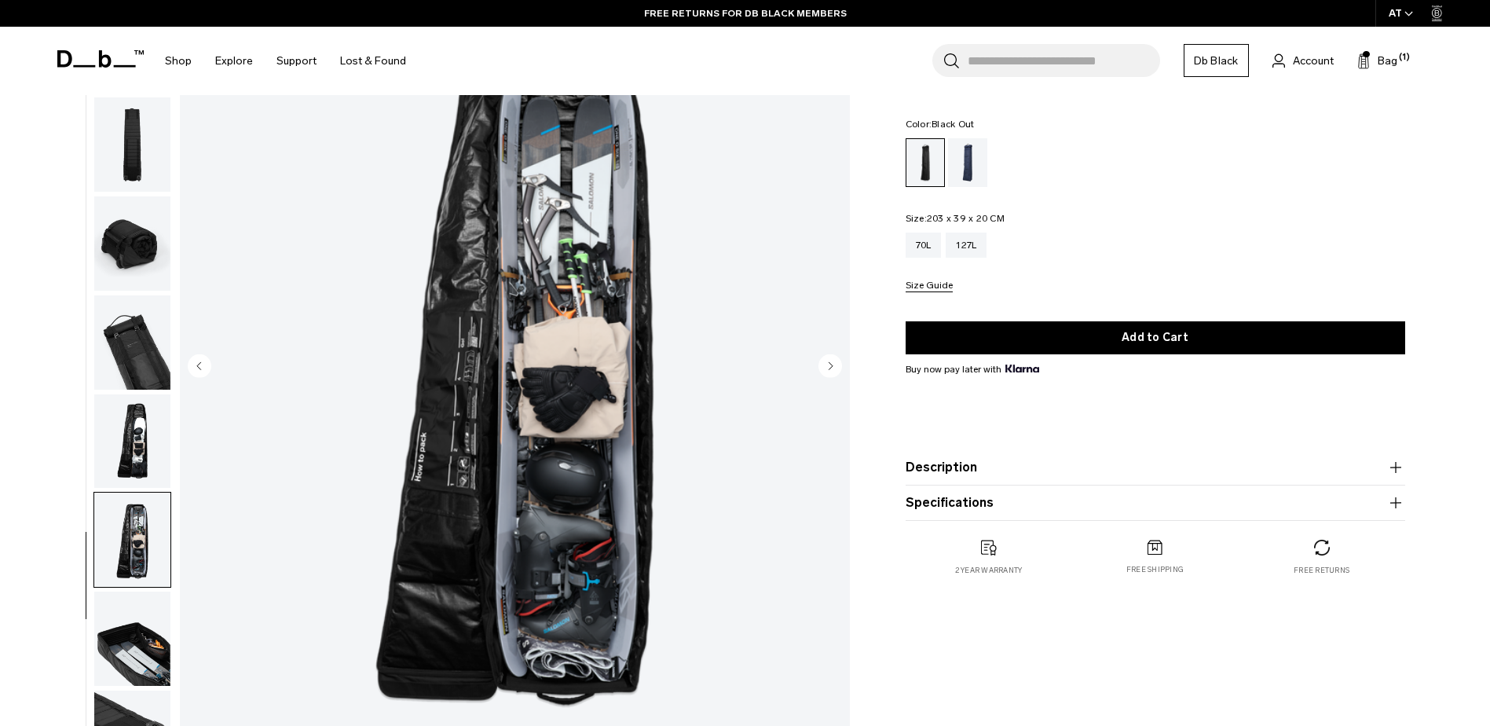
click at [198, 369] on circle "Previous slide" at bounding box center [200, 366] width 24 height 24
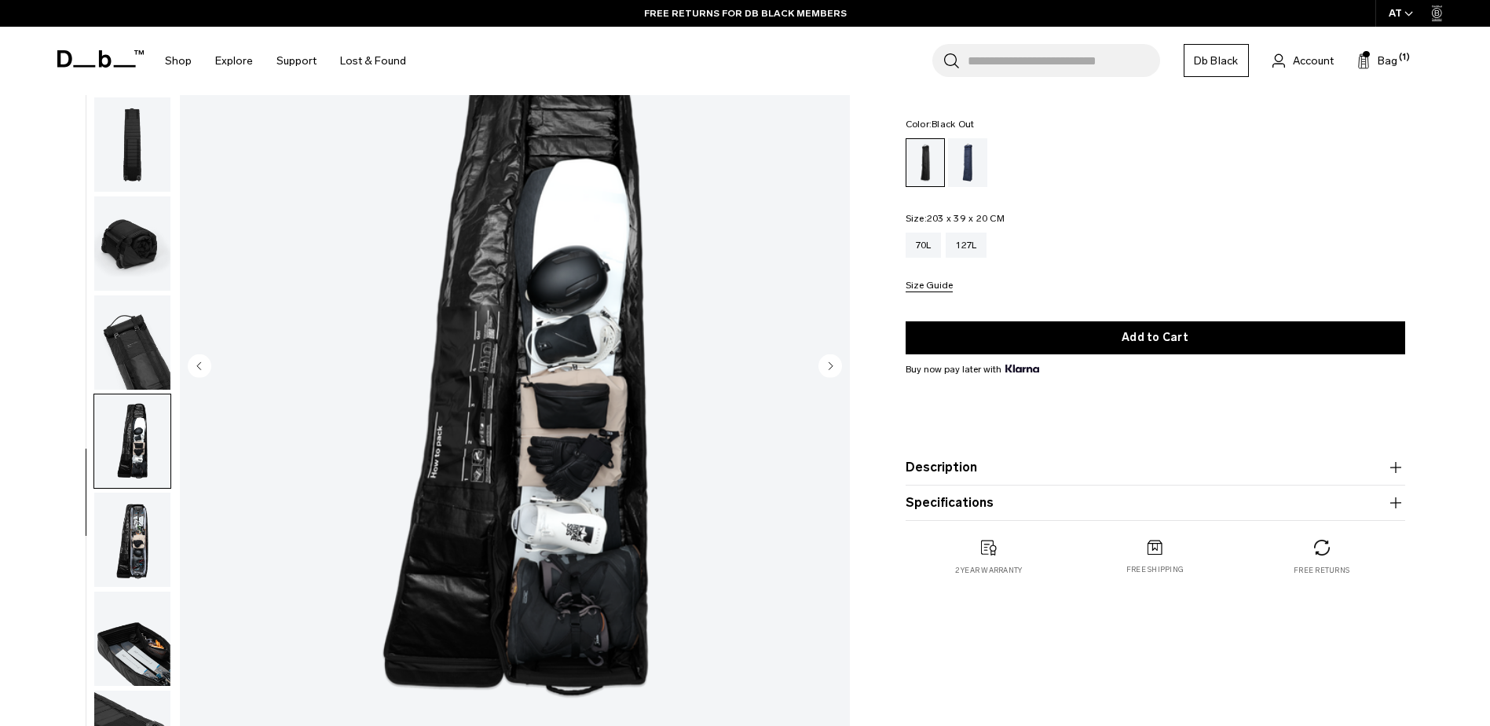
click at [198, 369] on circle "Previous slide" at bounding box center [200, 366] width 24 height 24
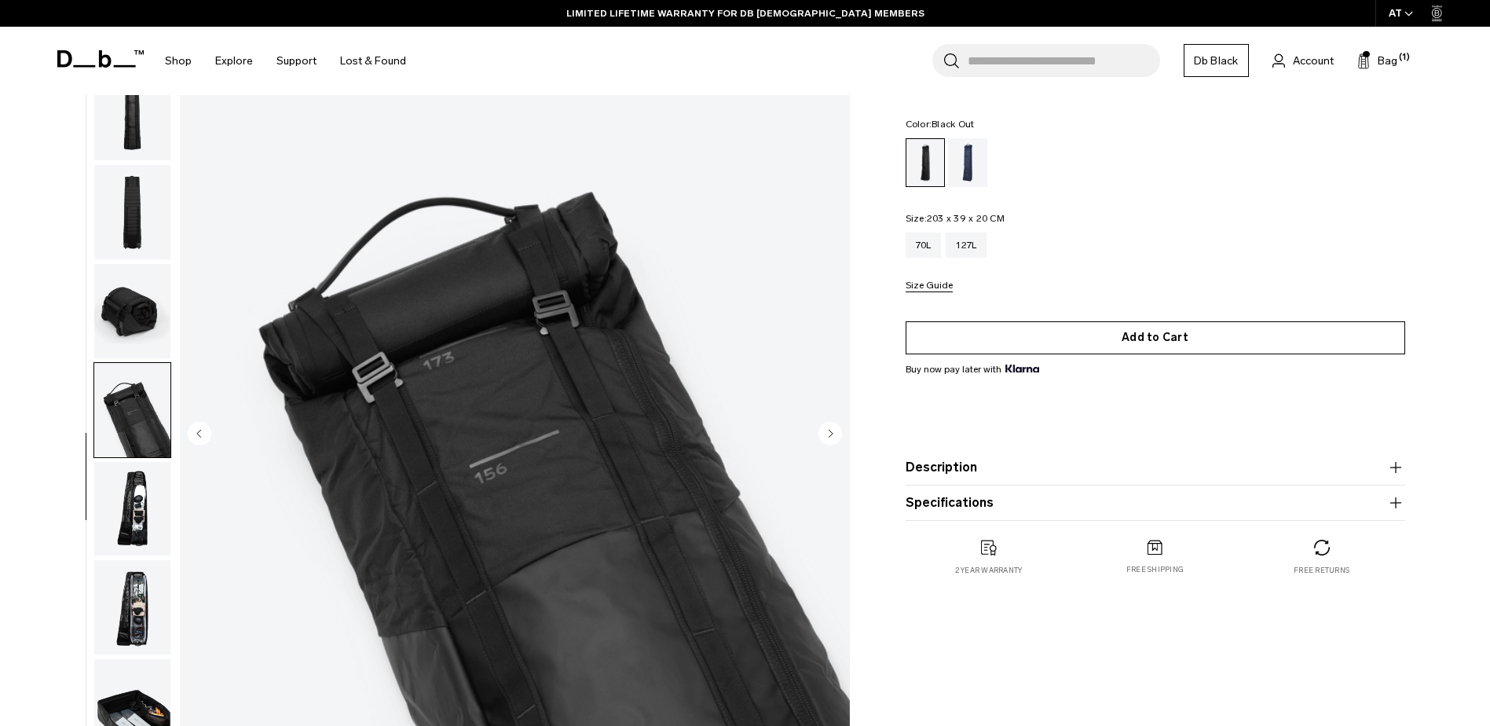
scroll to position [0, 0]
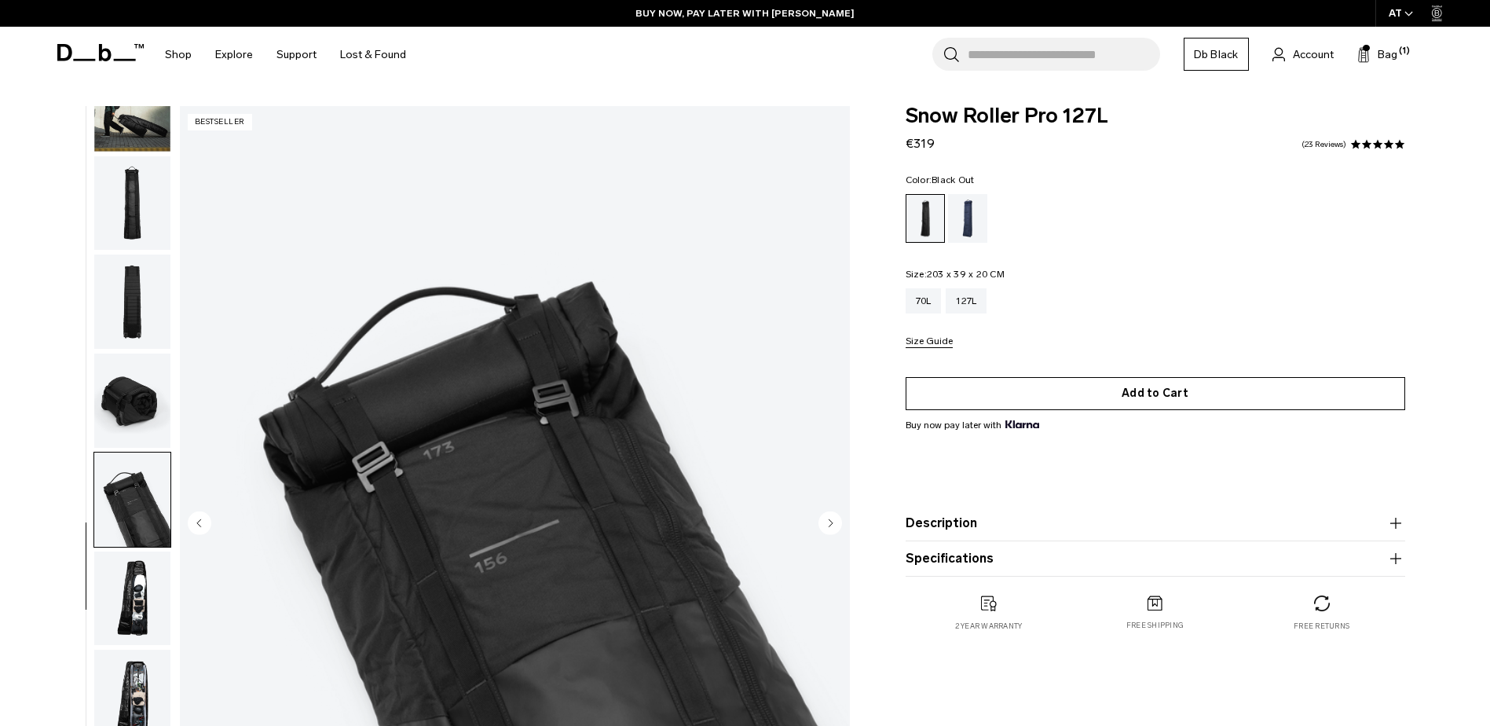
click at [1141, 393] on button "Add to Cart" at bounding box center [1156, 393] width 500 height 33
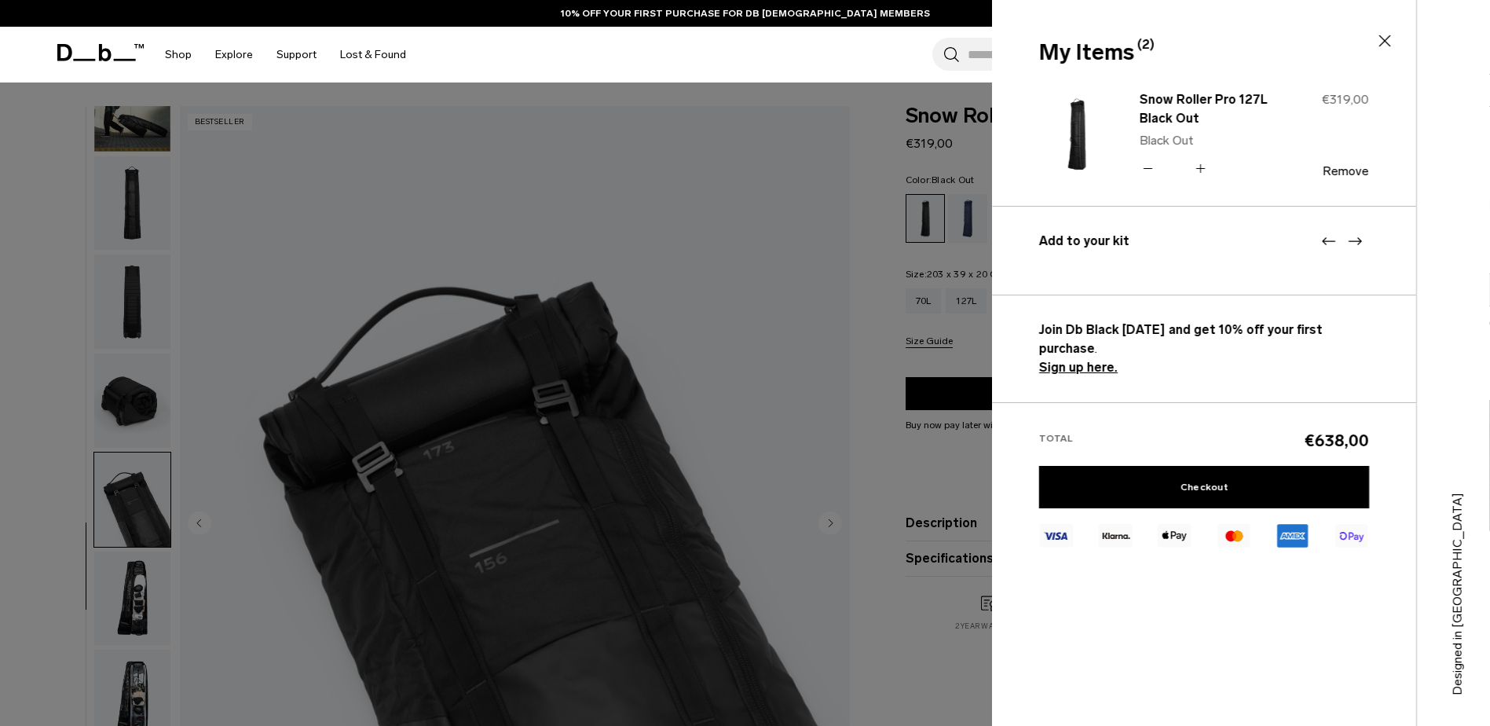
click at [1147, 170] on icon at bounding box center [1148, 168] width 15 height 23
click at [1286, 469] on link "Checkout" at bounding box center [1204, 487] width 330 height 42
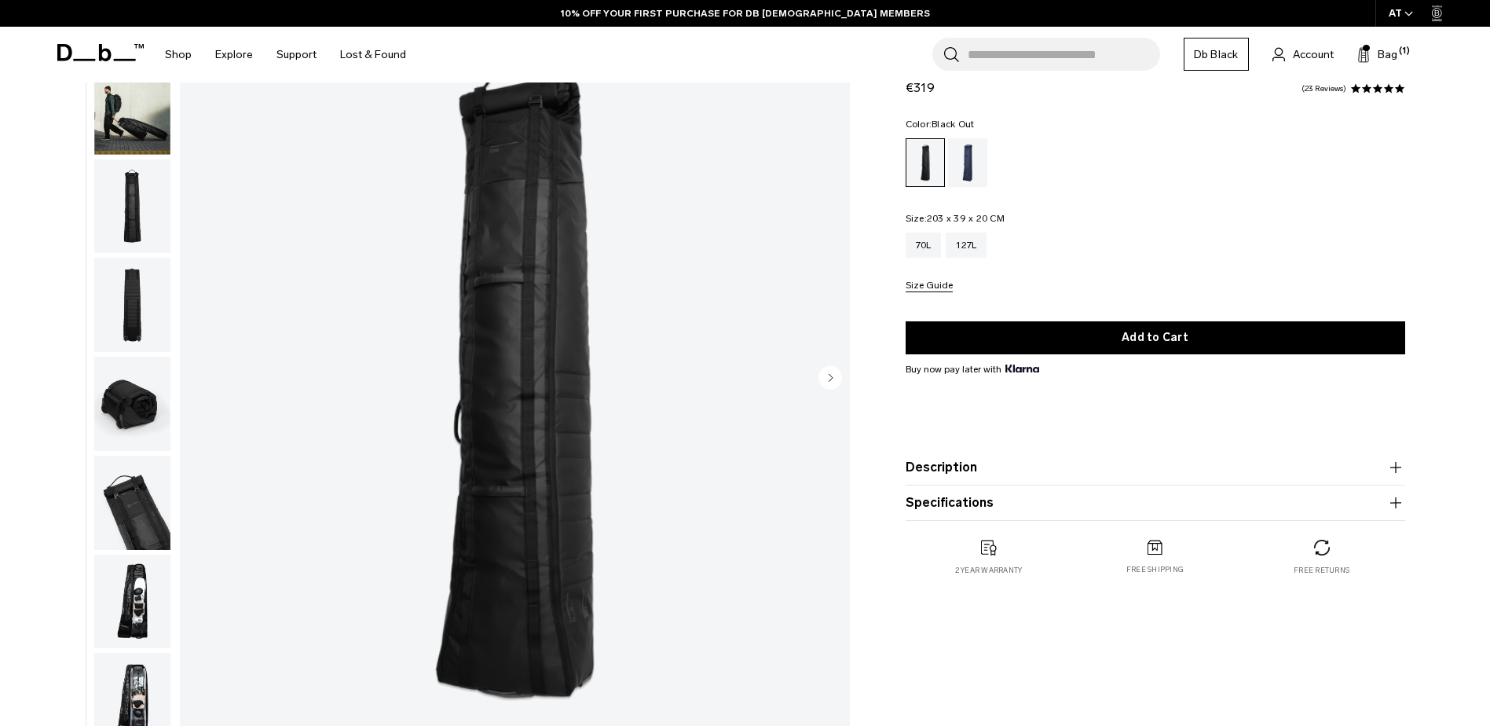
scroll to position [157, 0]
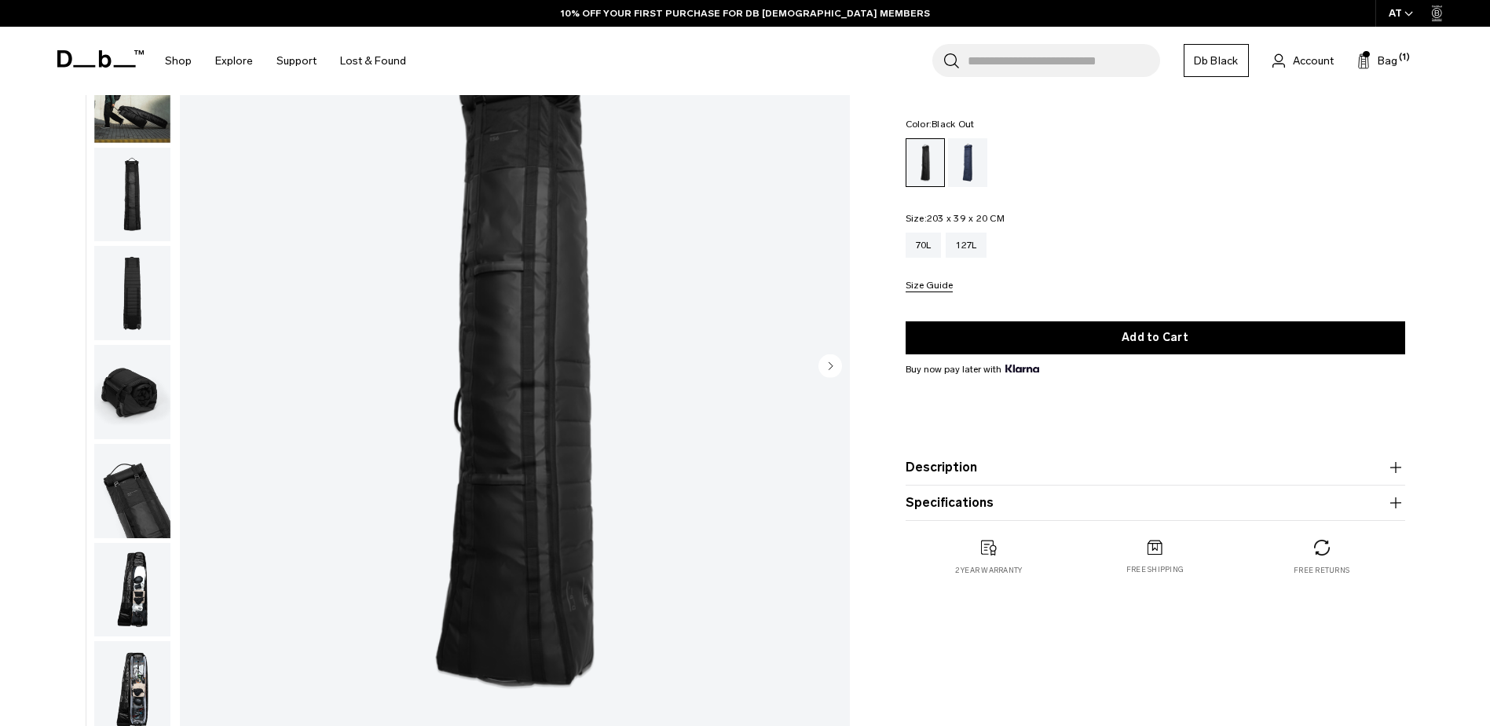
click at [817, 365] on img "1 / 10" at bounding box center [515, 367] width 670 height 837
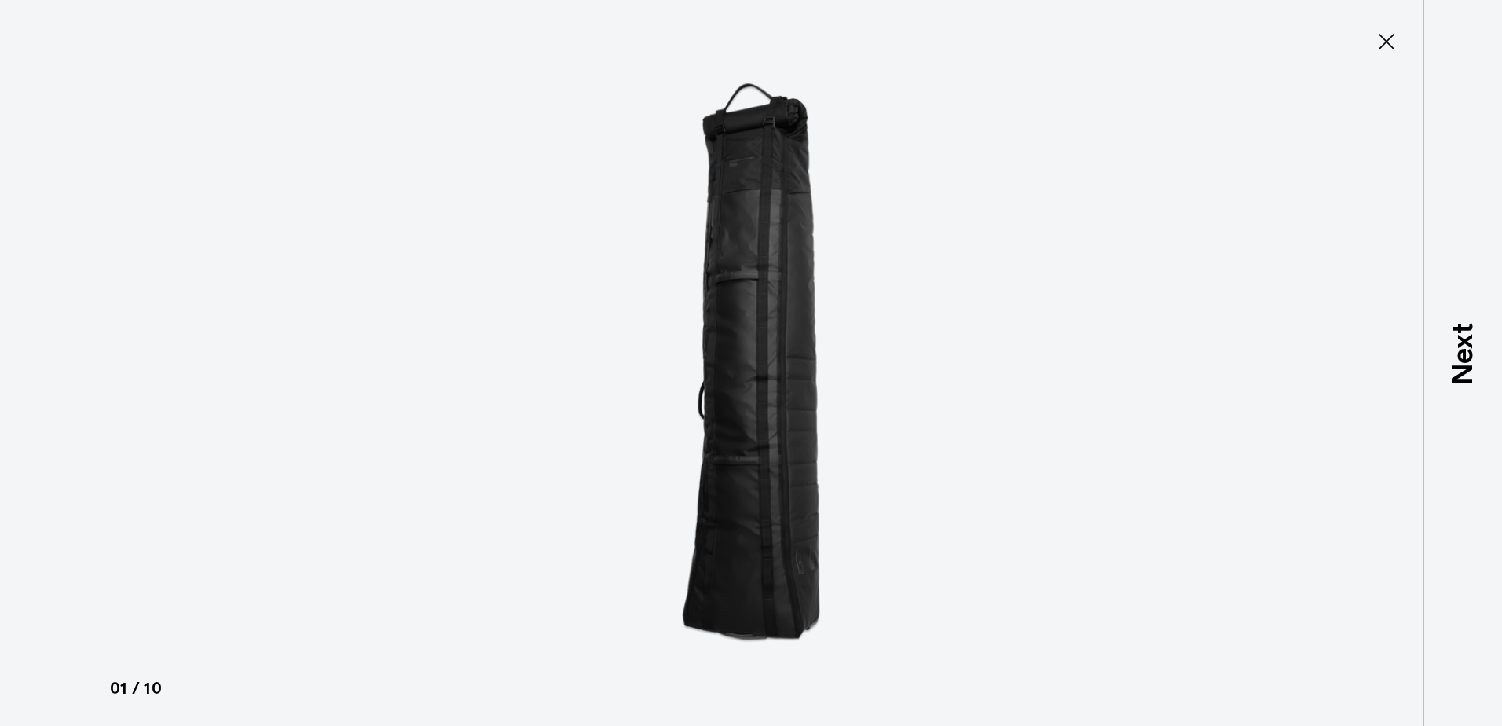
type button "Close"
